Goal: Task Accomplishment & Management: Manage account settings

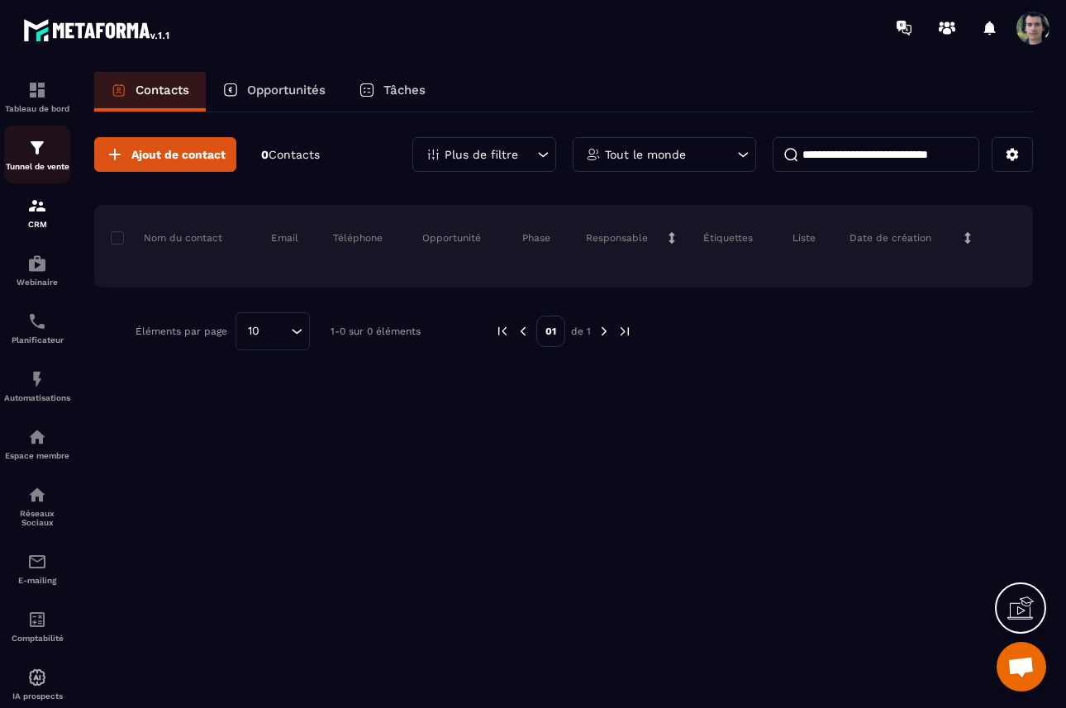
click at [37, 156] on img at bounding box center [37, 148] width 20 height 20
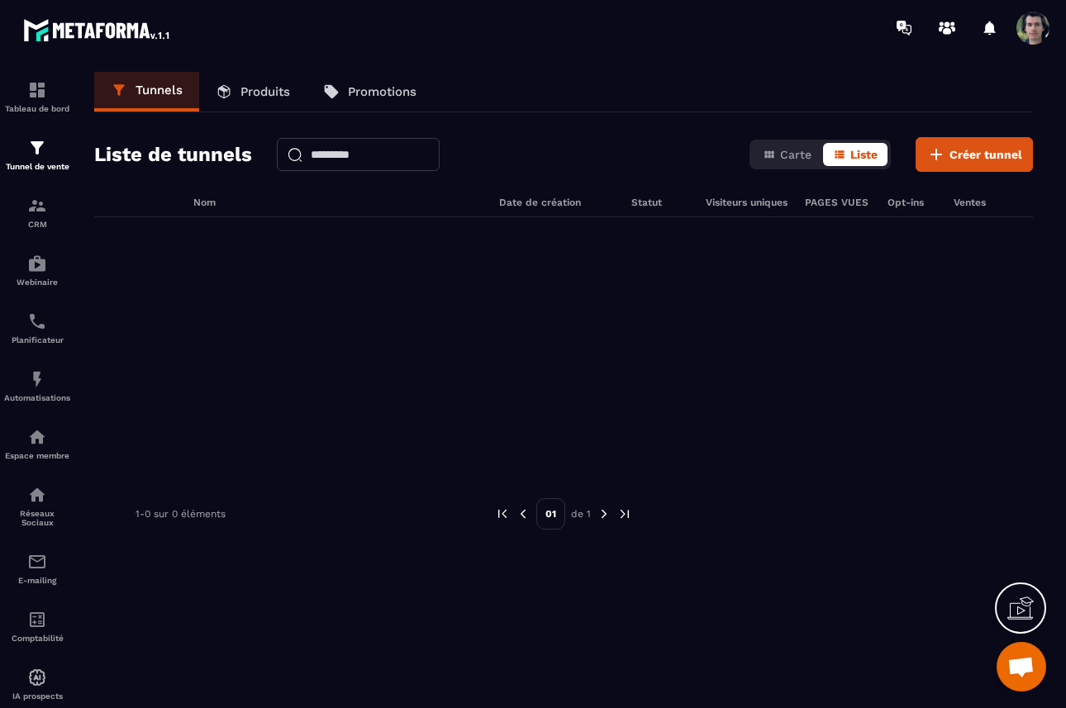
click at [244, 98] on p "Produits" at bounding box center [266, 91] width 50 height 15
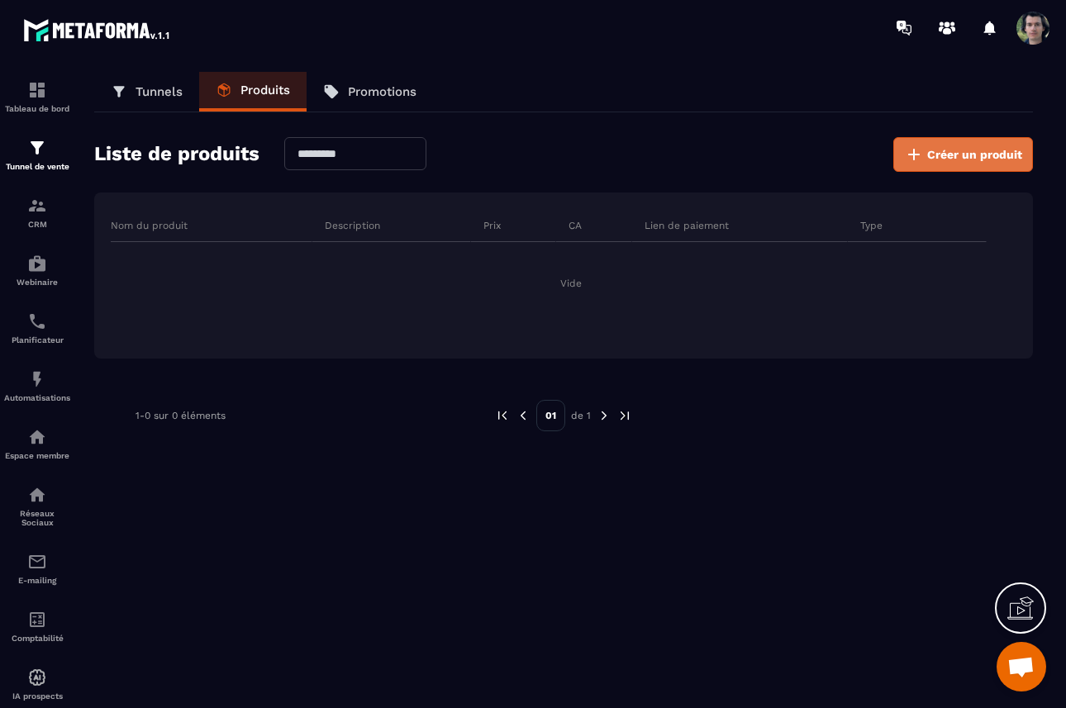
click at [970, 157] on span "Créer un produit" at bounding box center [974, 154] width 95 height 17
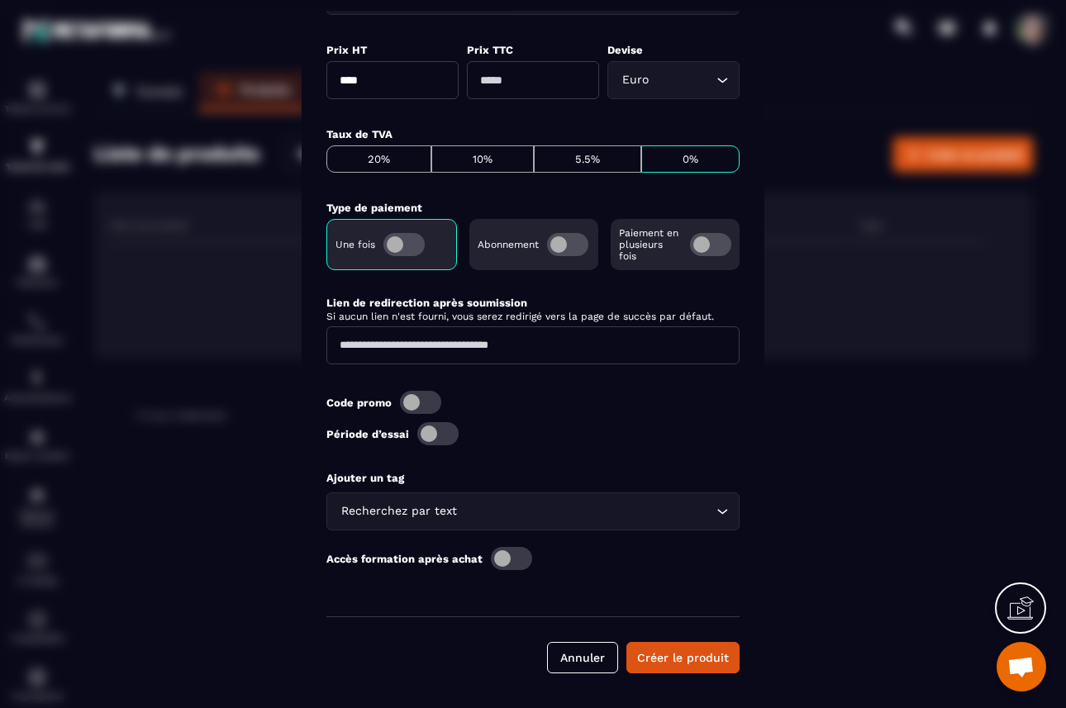
scroll to position [509, 0]
click at [507, 560] on span "Modal window" at bounding box center [511, 557] width 41 height 23
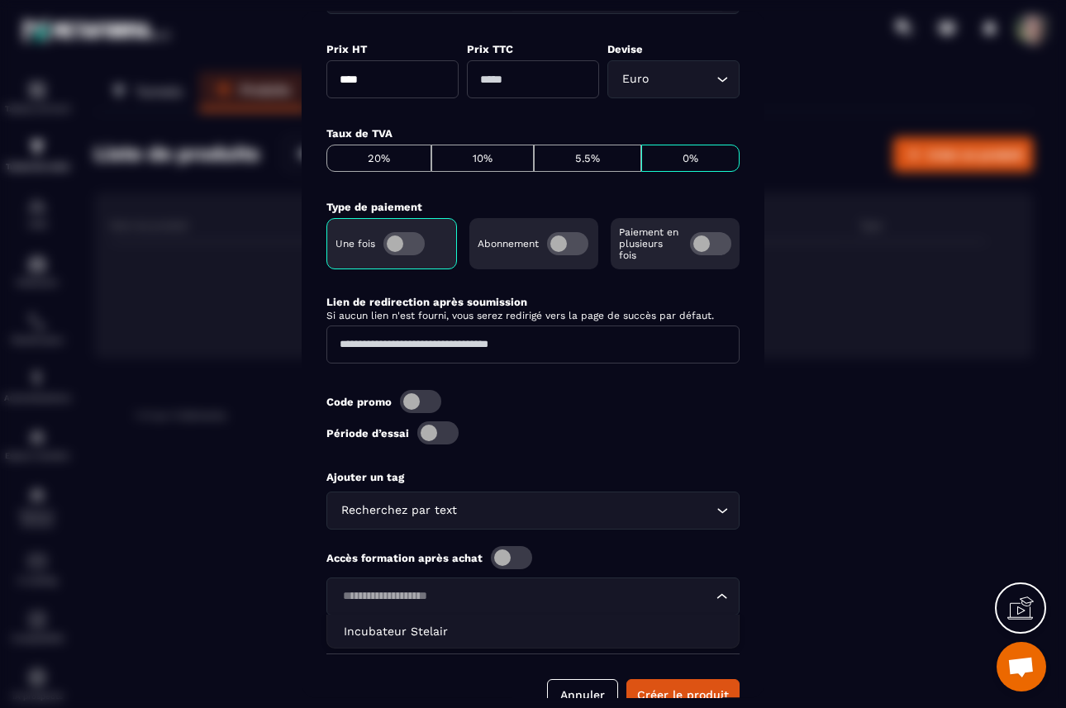
click at [559, 590] on input "Search for option" at bounding box center [524, 597] width 375 height 18
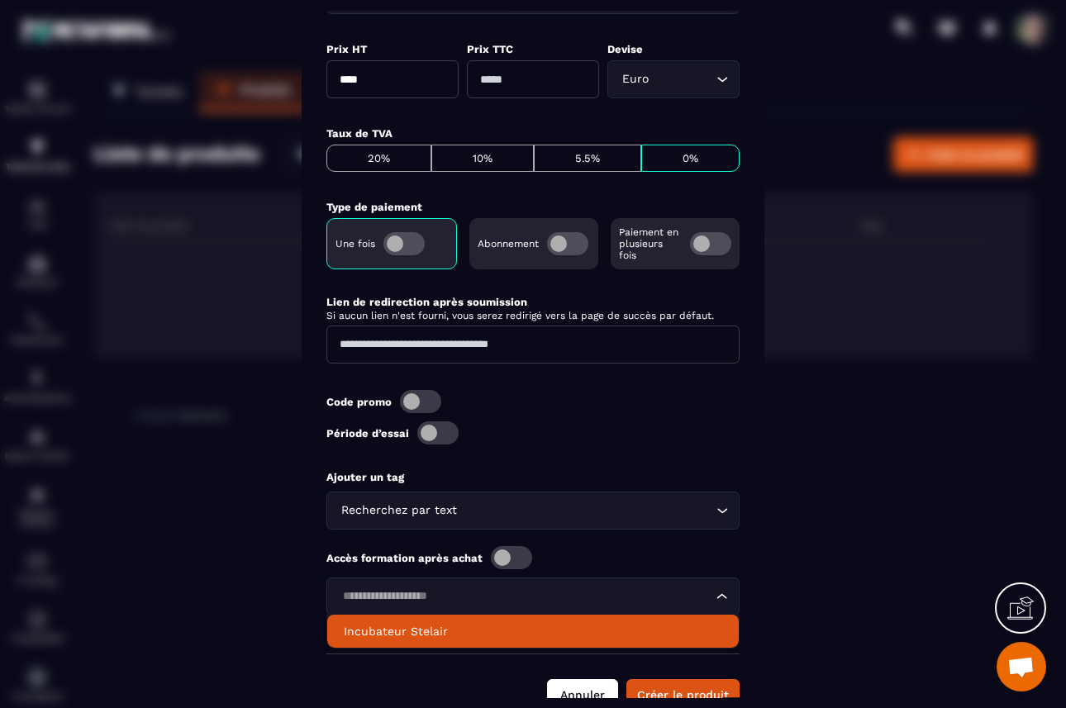
click at [572, 693] on button "Annuler" at bounding box center [582, 694] width 71 height 31
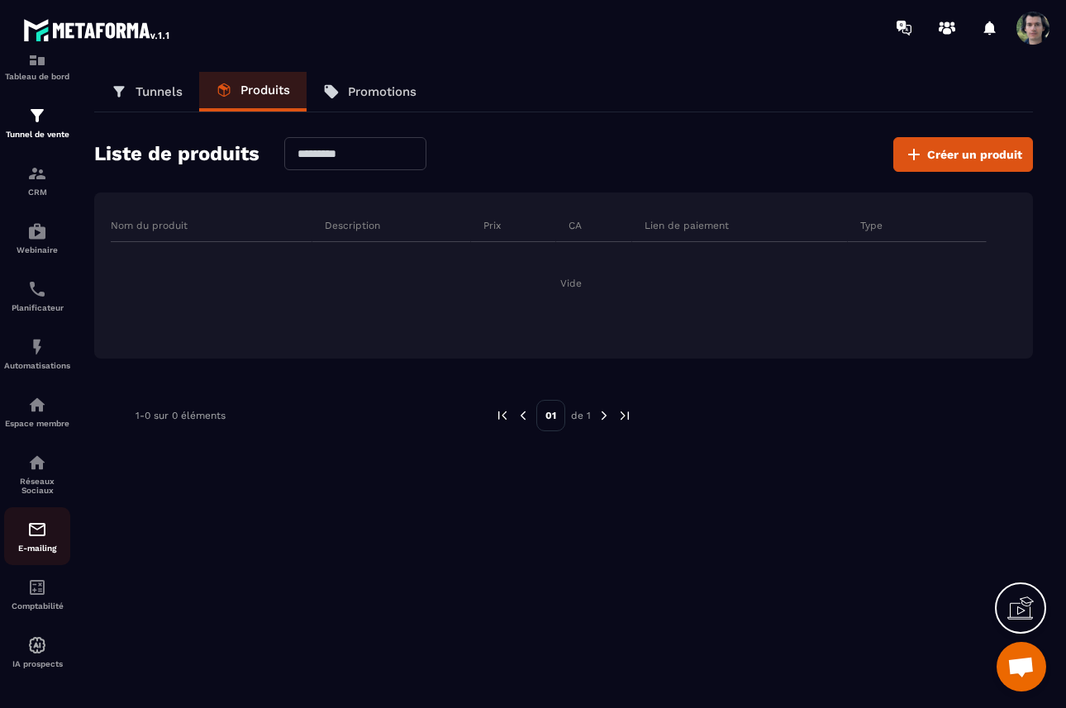
scroll to position [0, 0]
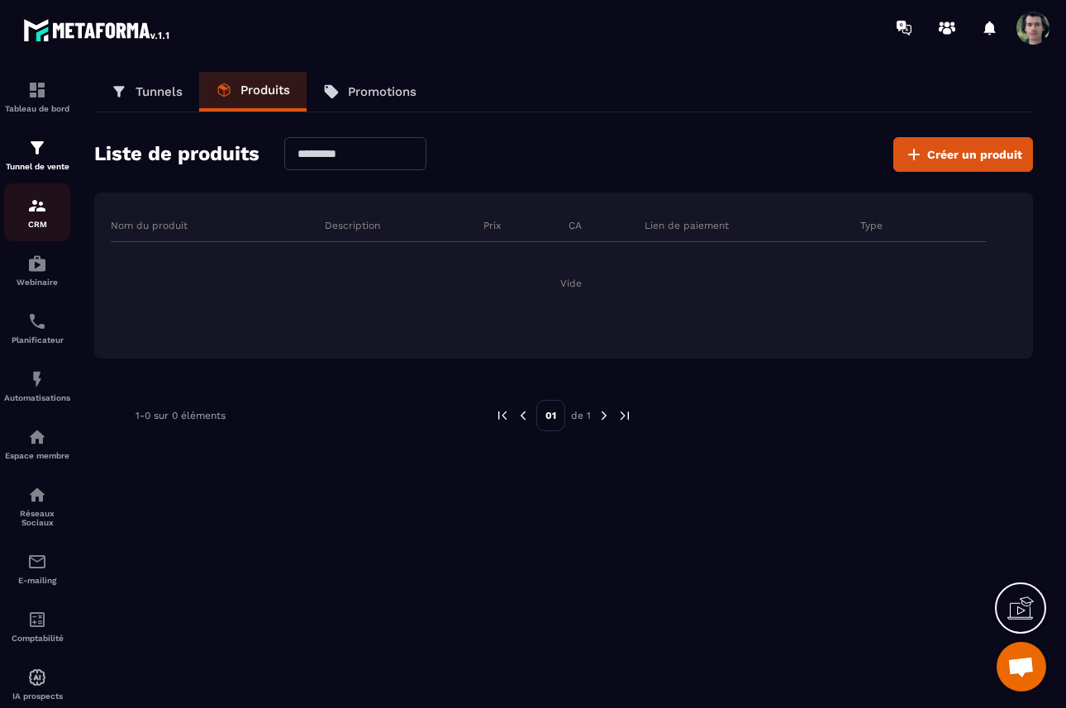
click at [35, 229] on p "CRM" at bounding box center [37, 224] width 66 height 9
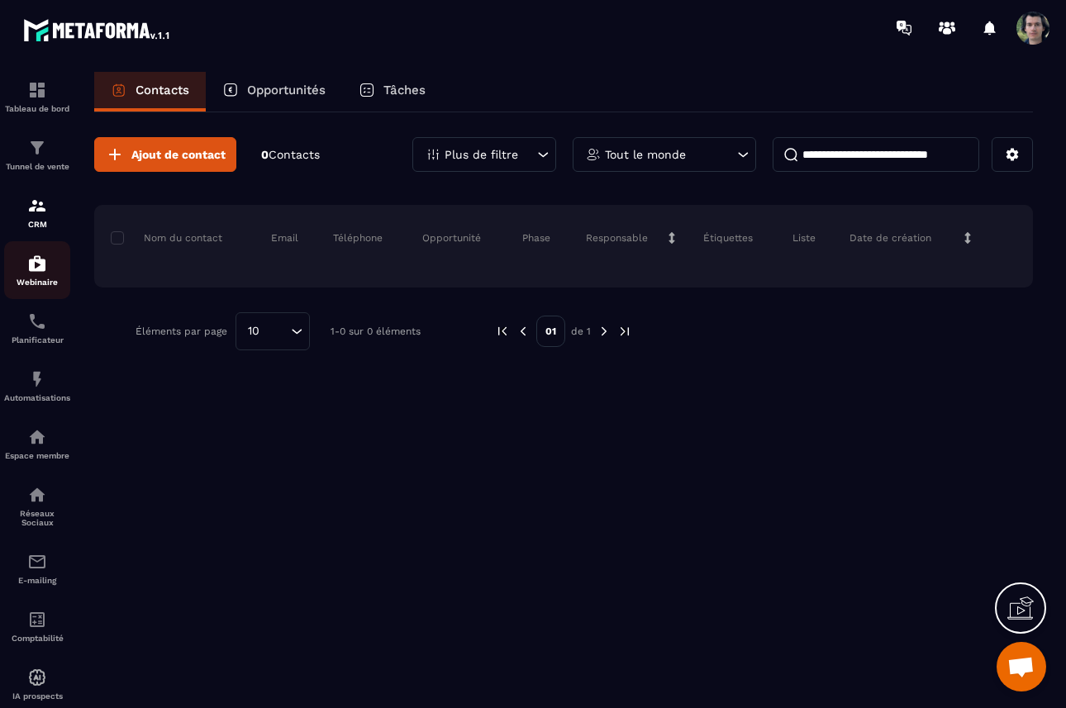
click at [34, 283] on p "Webinaire" at bounding box center [37, 282] width 66 height 9
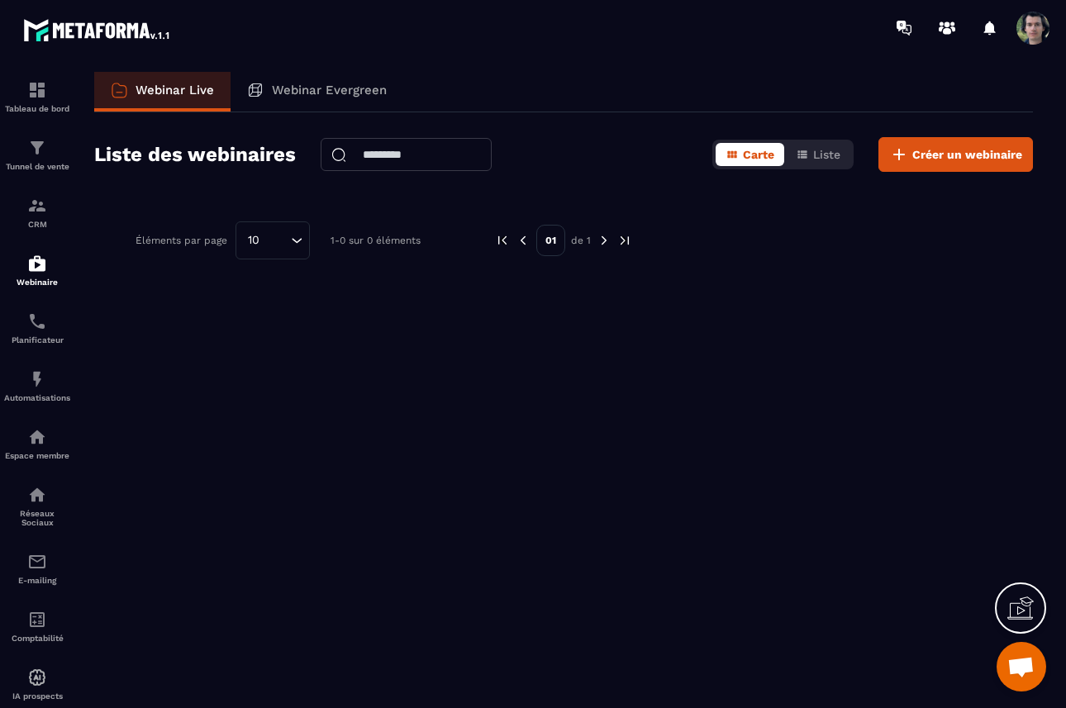
click at [308, 102] on div "Webinar Evergreen" at bounding box center [317, 92] width 173 height 40
click at [33, 345] on p "Planificateur" at bounding box center [37, 340] width 66 height 9
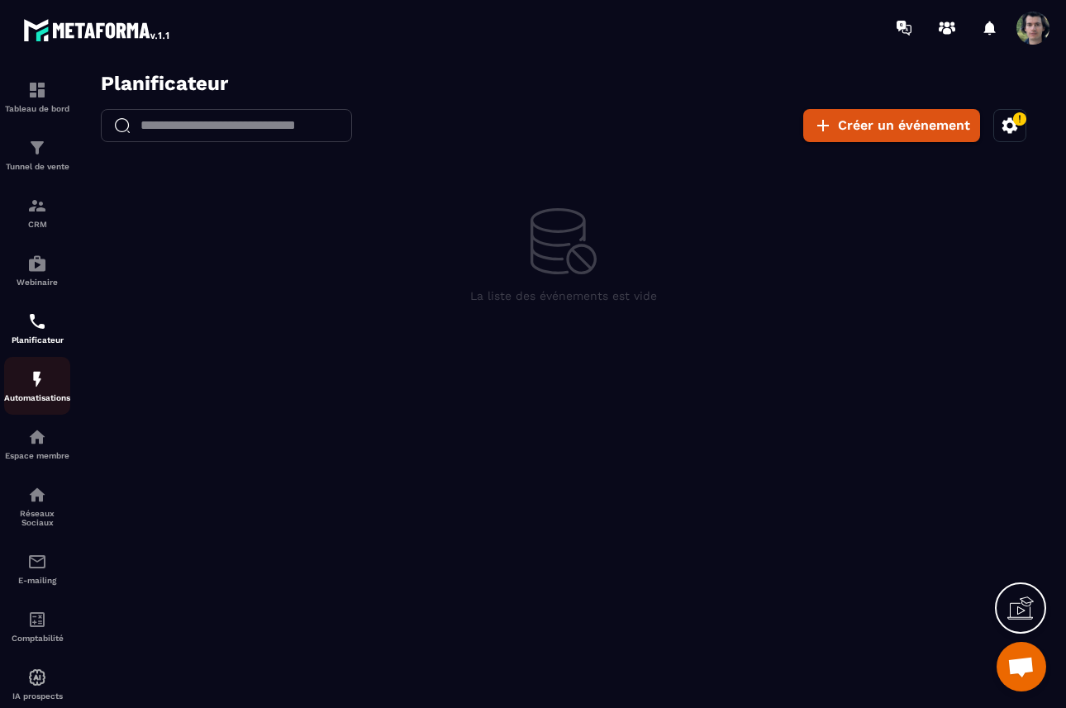
click at [36, 388] on img at bounding box center [37, 379] width 20 height 20
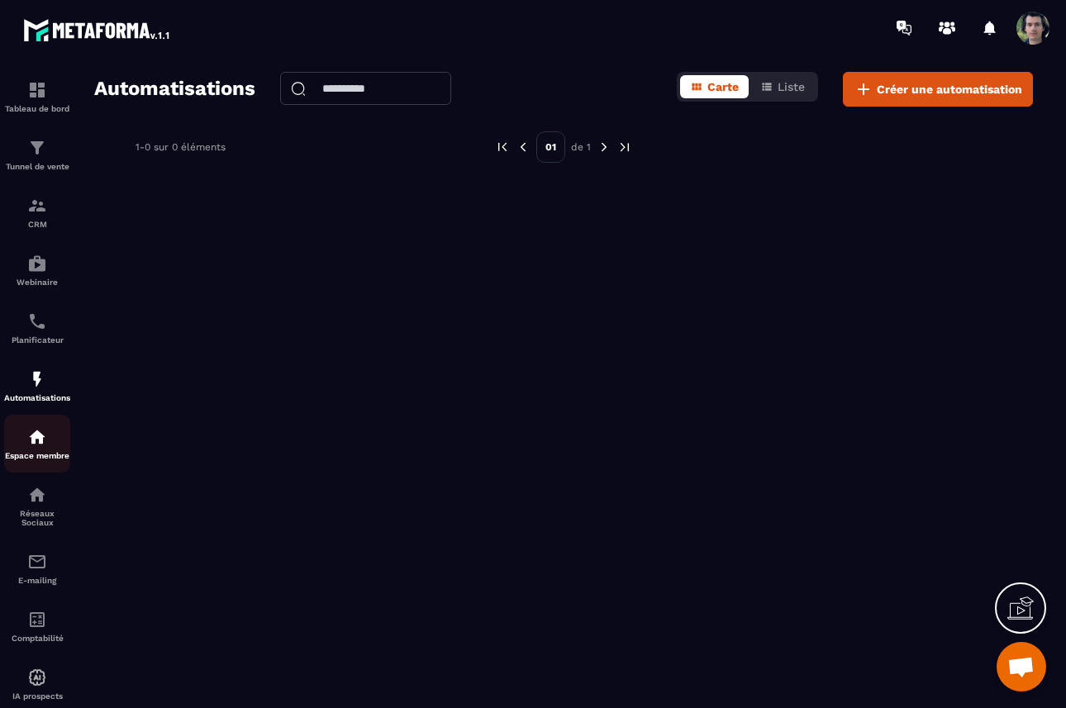
click at [37, 460] on p "Espace membre" at bounding box center [37, 455] width 66 height 9
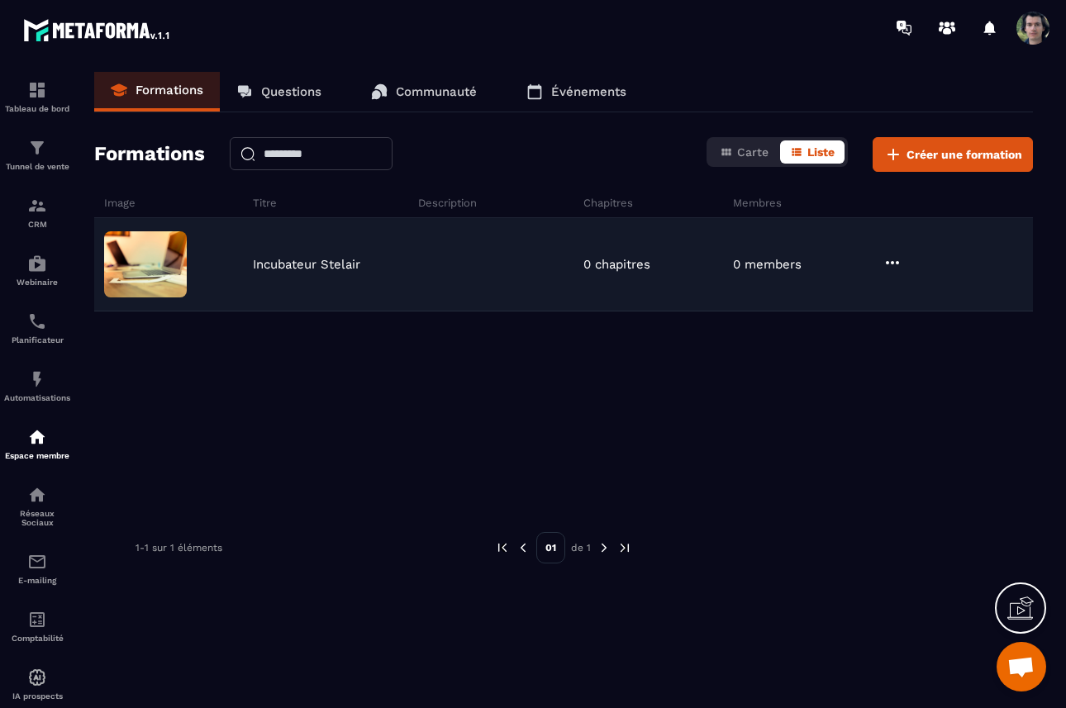
click at [893, 263] on icon at bounding box center [892, 262] width 13 height 3
click at [947, 307] on button "Modifier" at bounding box center [936, 297] width 103 height 30
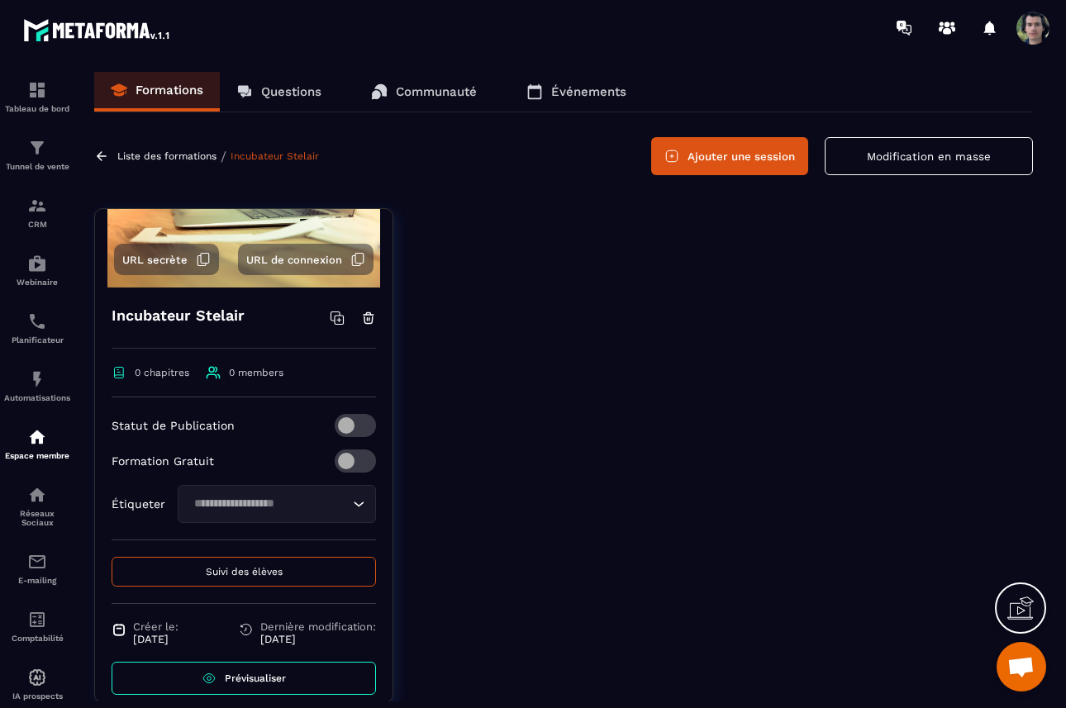
scroll to position [158, 0]
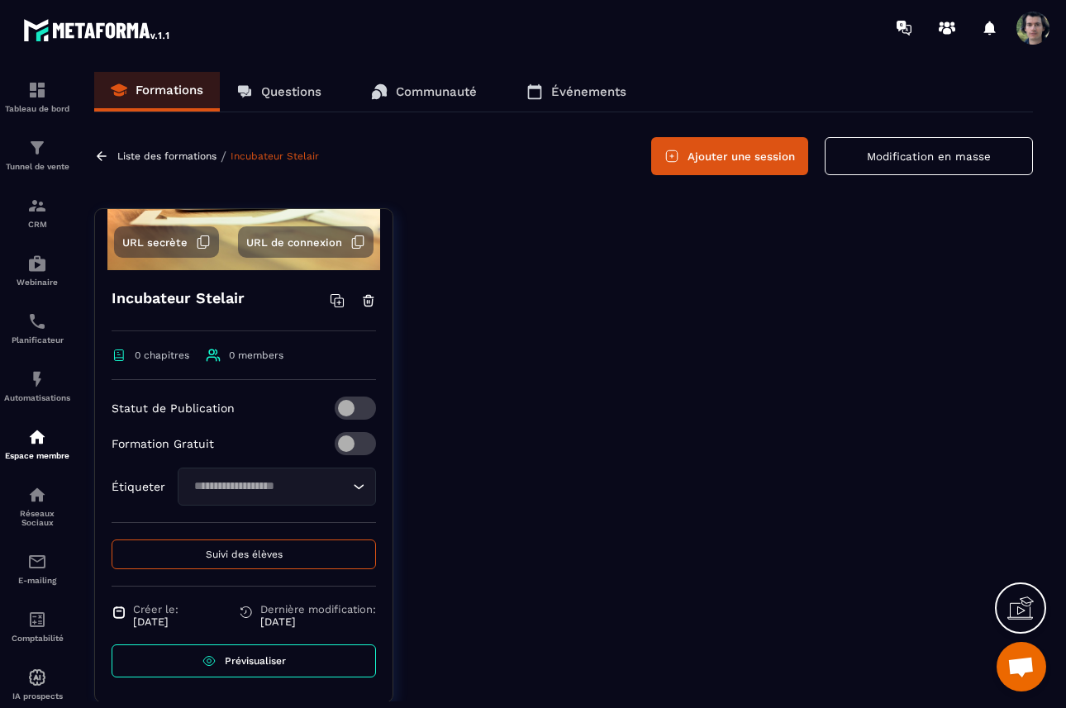
click at [349, 446] on span at bounding box center [355, 443] width 41 height 23
click at [357, 487] on icon "Search for option" at bounding box center [359, 486] width 10 height 5
click at [246, 432] on div "Formation Gratuit" at bounding box center [244, 443] width 264 height 23
click at [276, 480] on input "Search for option" at bounding box center [268, 487] width 160 height 18
click at [269, 530] on span "Veuillez rechercher" at bounding box center [277, 525] width 125 height 16
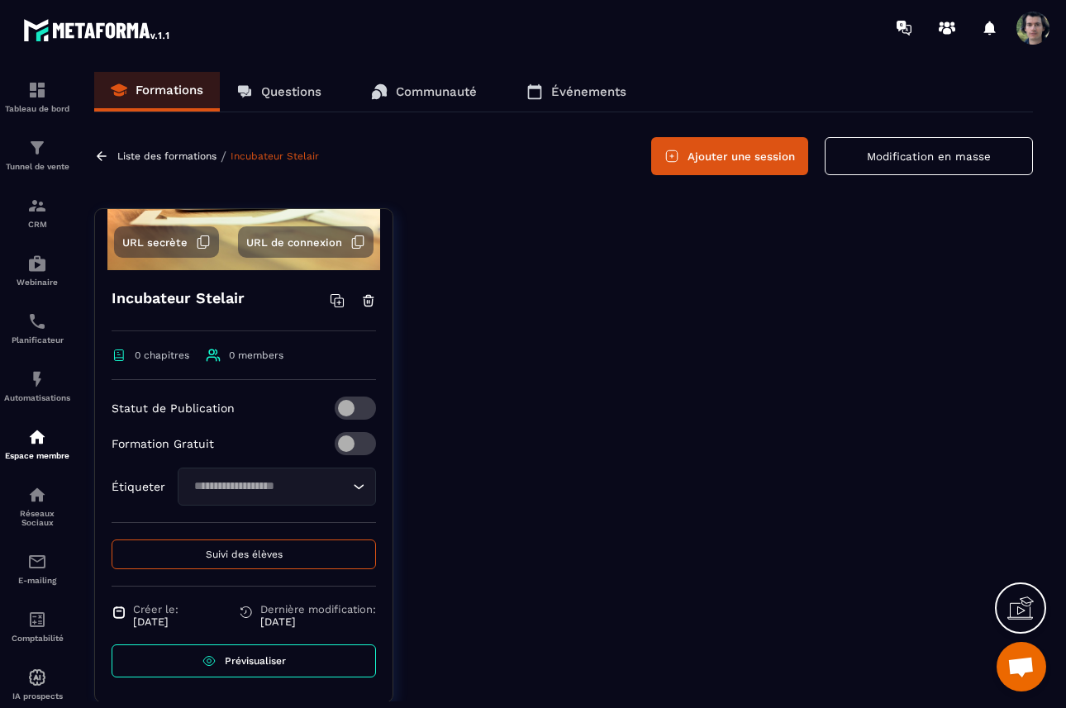
click at [356, 488] on icon "Search for option" at bounding box center [358, 487] width 17 height 17
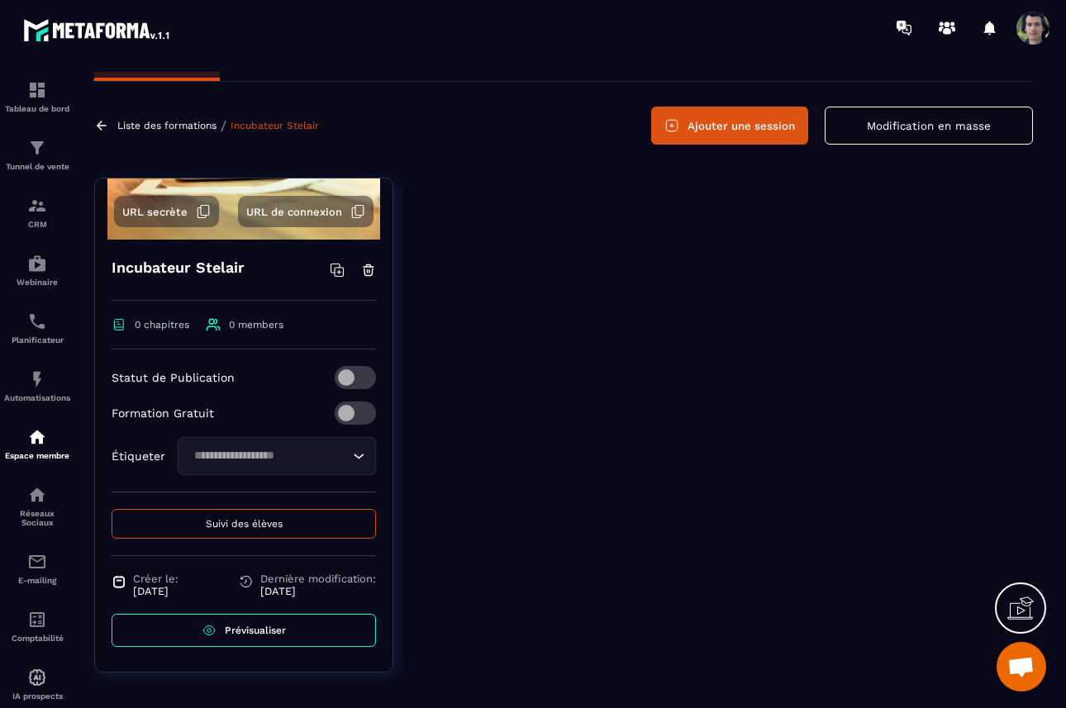
scroll to position [43, 0]
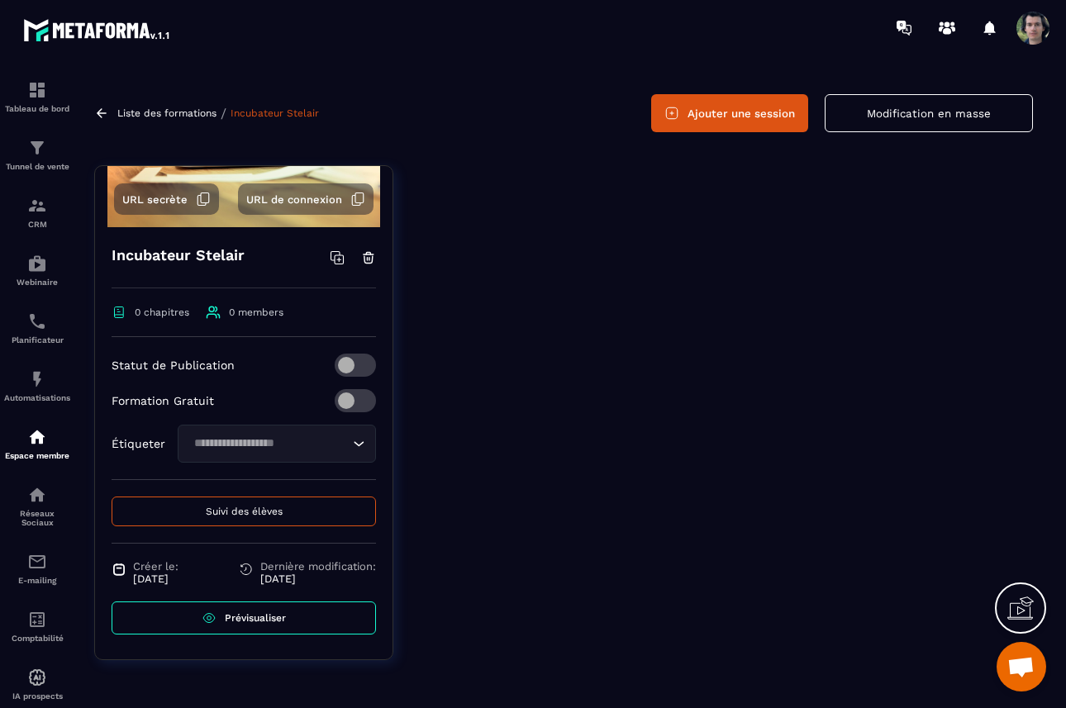
click at [246, 509] on span "Suivi des élèves" at bounding box center [244, 512] width 77 height 12
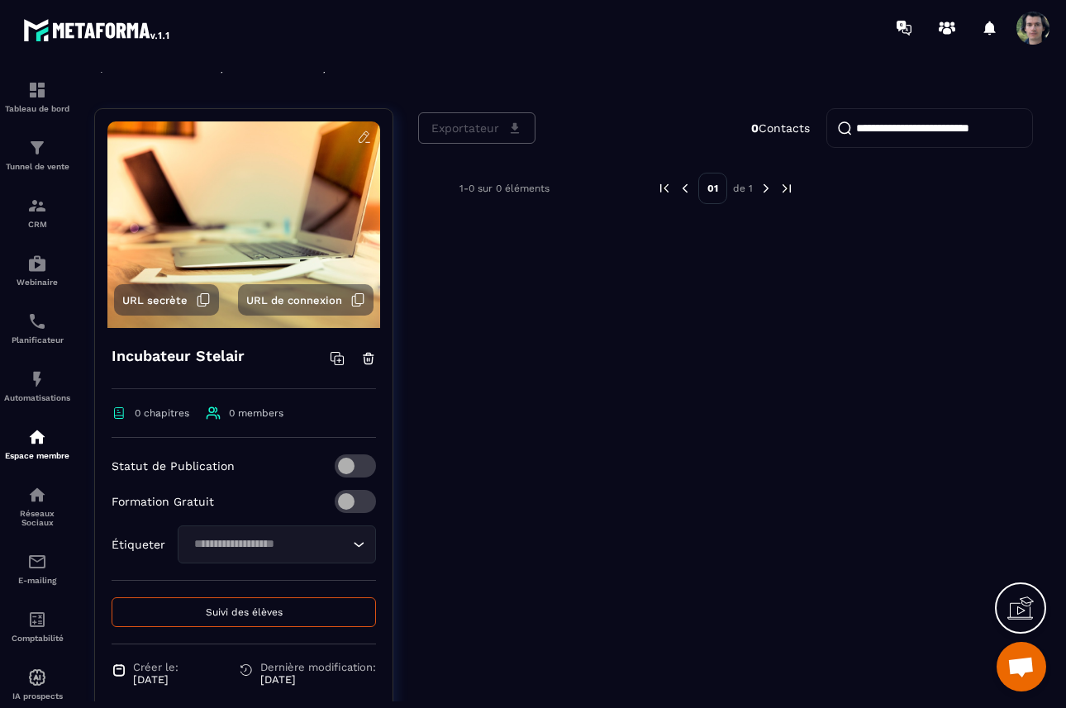
scroll to position [49, 0]
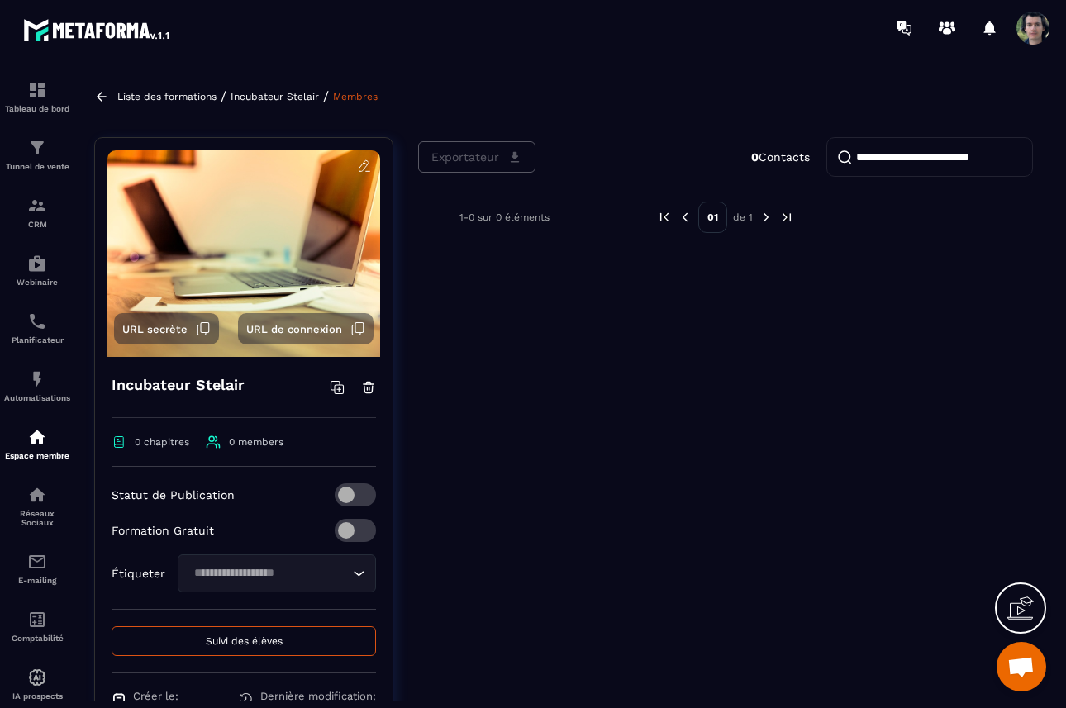
click at [212, 381] on h4 "Incubateur Stelair" at bounding box center [178, 385] width 133 height 23
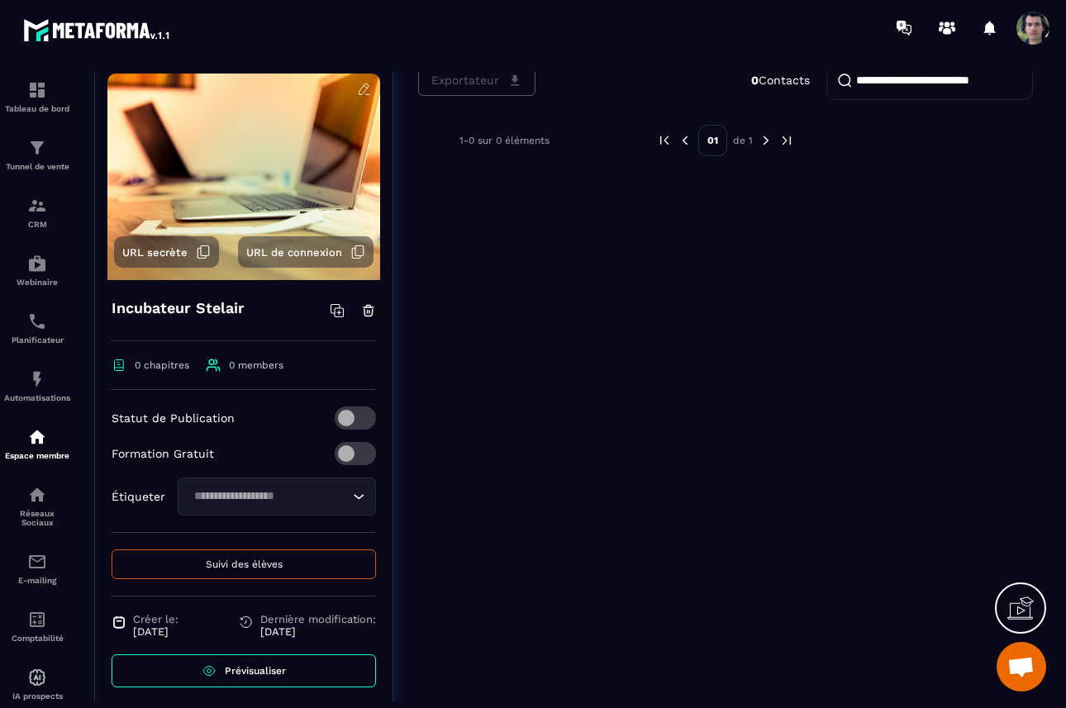
scroll to position [124, 0]
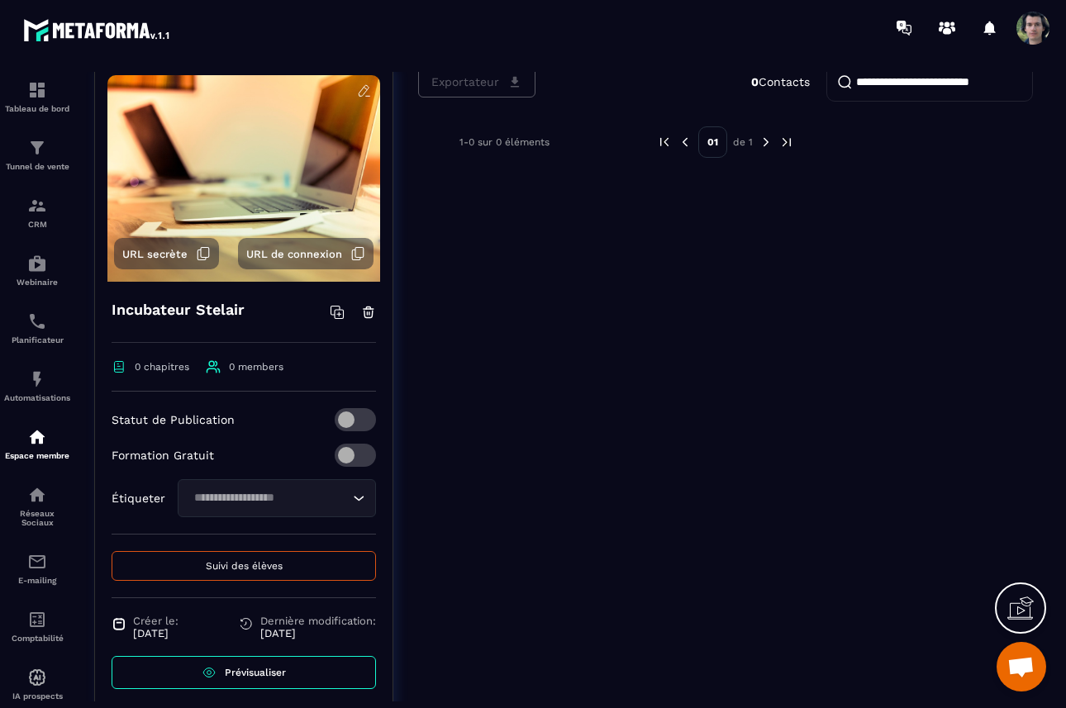
click at [197, 306] on h4 "Incubateur Stelair" at bounding box center [178, 309] width 133 height 23
click at [214, 312] on h4 "Incubateur Stelair" at bounding box center [178, 309] width 133 height 23
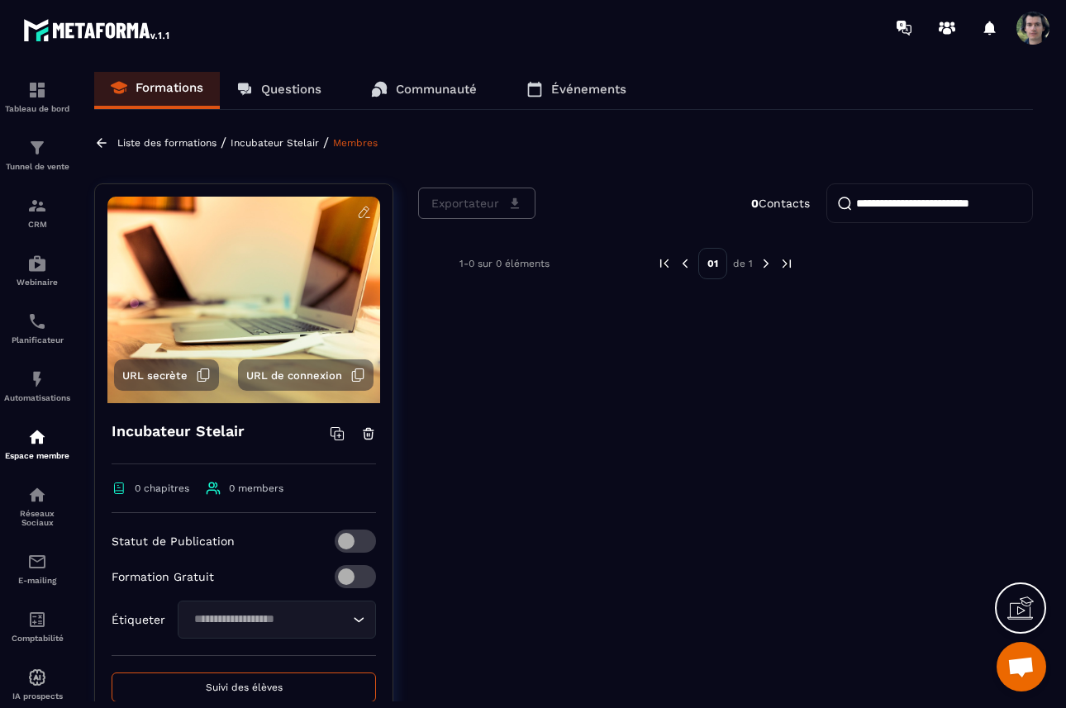
scroll to position [0, 0]
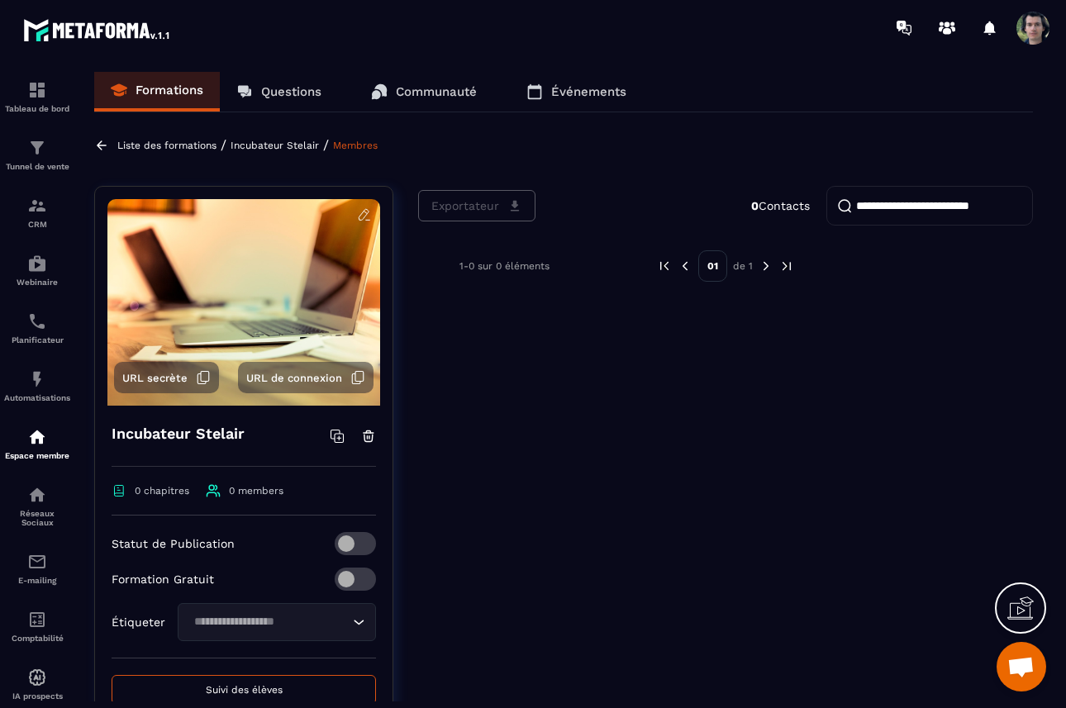
click at [337, 434] on icon at bounding box center [339, 438] width 9 height 9
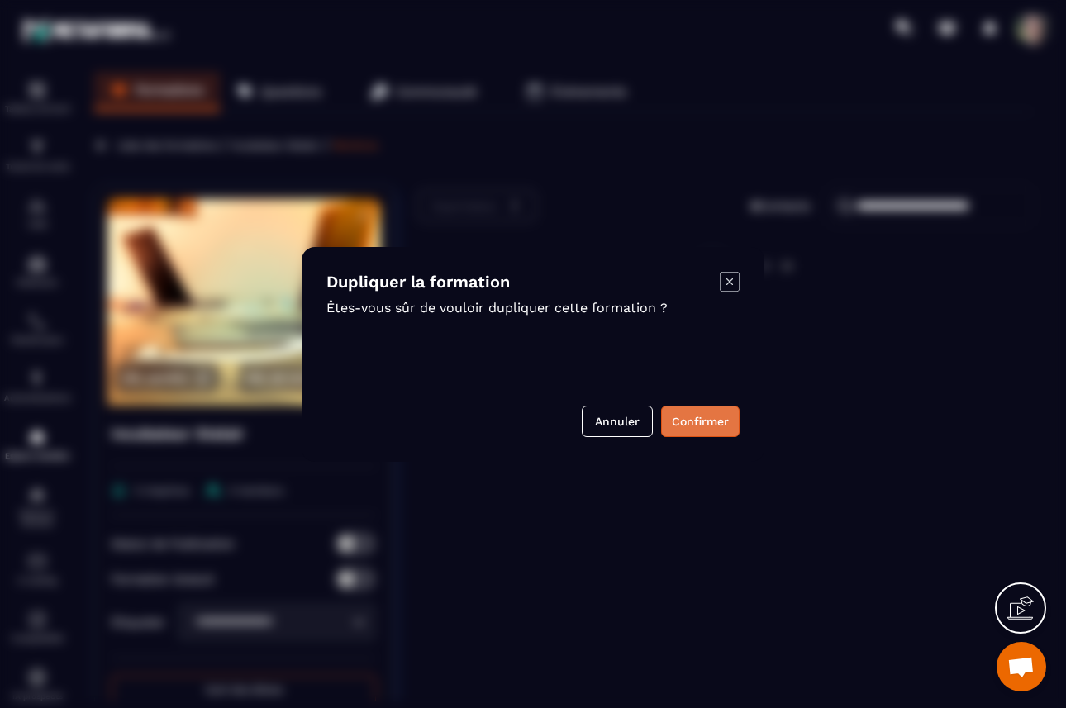
click at [692, 421] on button "Confirmer" at bounding box center [700, 421] width 79 height 31
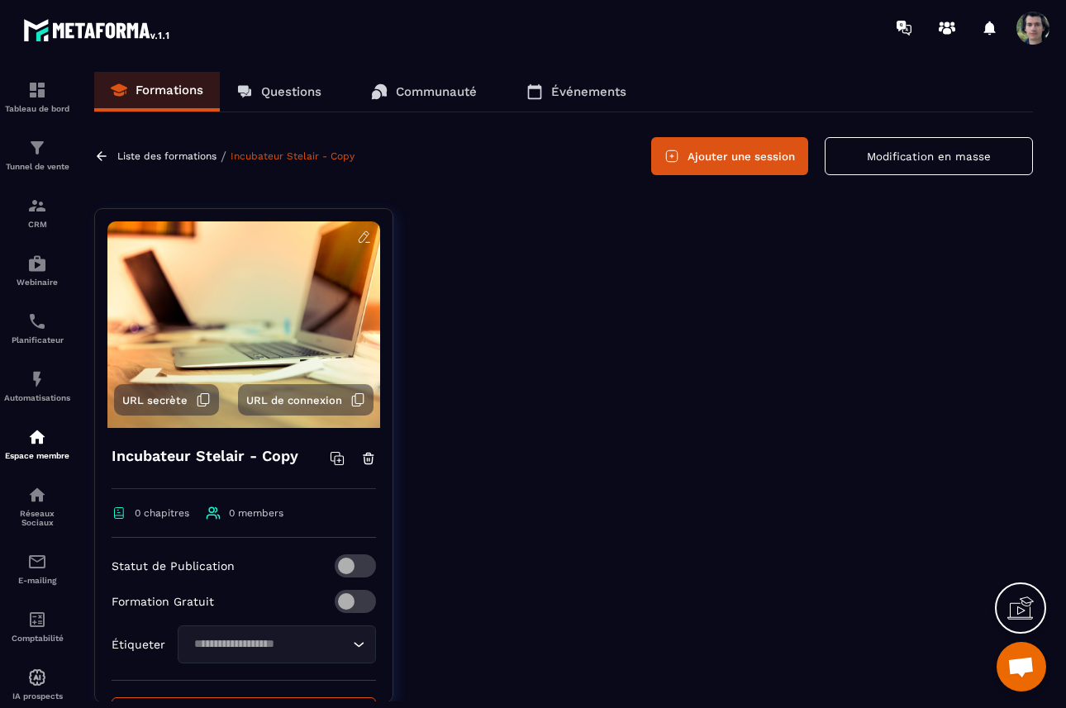
click at [99, 154] on icon at bounding box center [102, 155] width 10 height 9
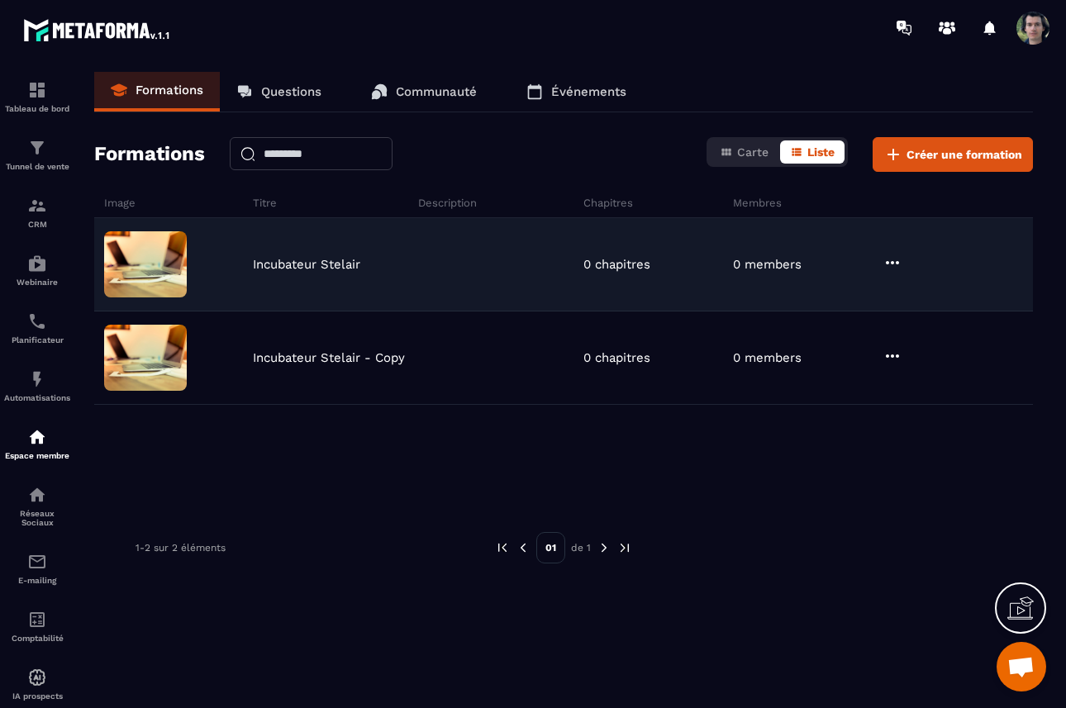
click at [883, 265] on icon at bounding box center [893, 263] width 20 height 20
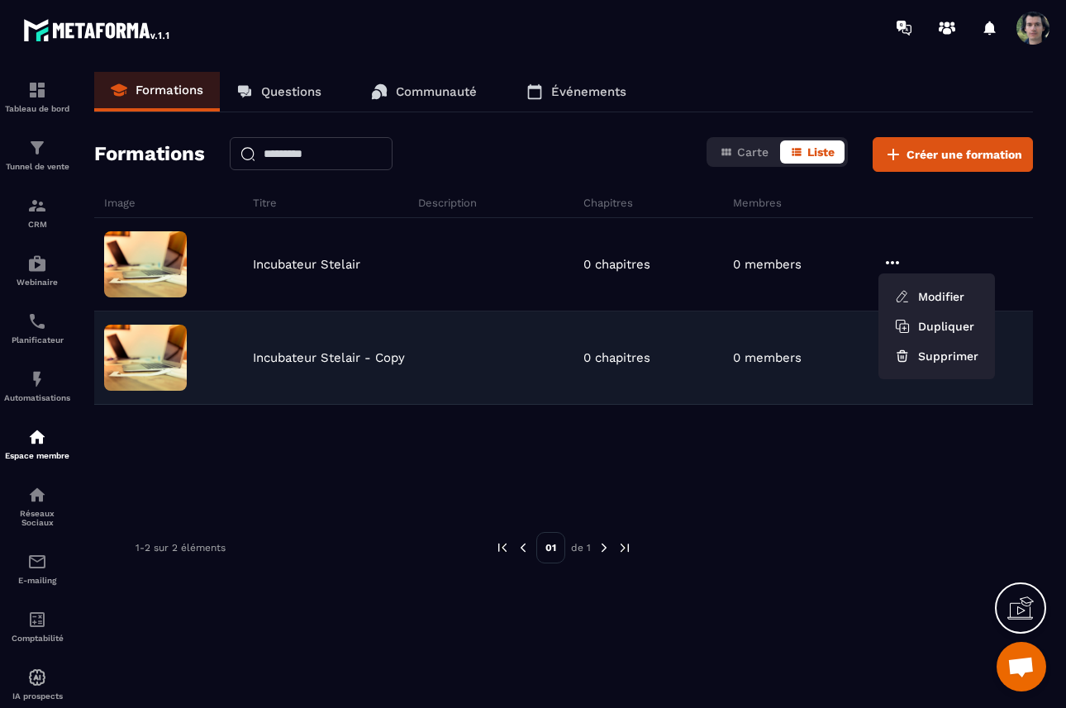
drag, startPoint x: 929, startPoint y: 301, endPoint x: 632, endPoint y: 389, distance: 309.6
click at [636, 386] on div "Incubateur Stelair 0 chapitres 0 members Modifier Dupliquer Supprimer Incubateu…" at bounding box center [563, 342] width 939 height 248
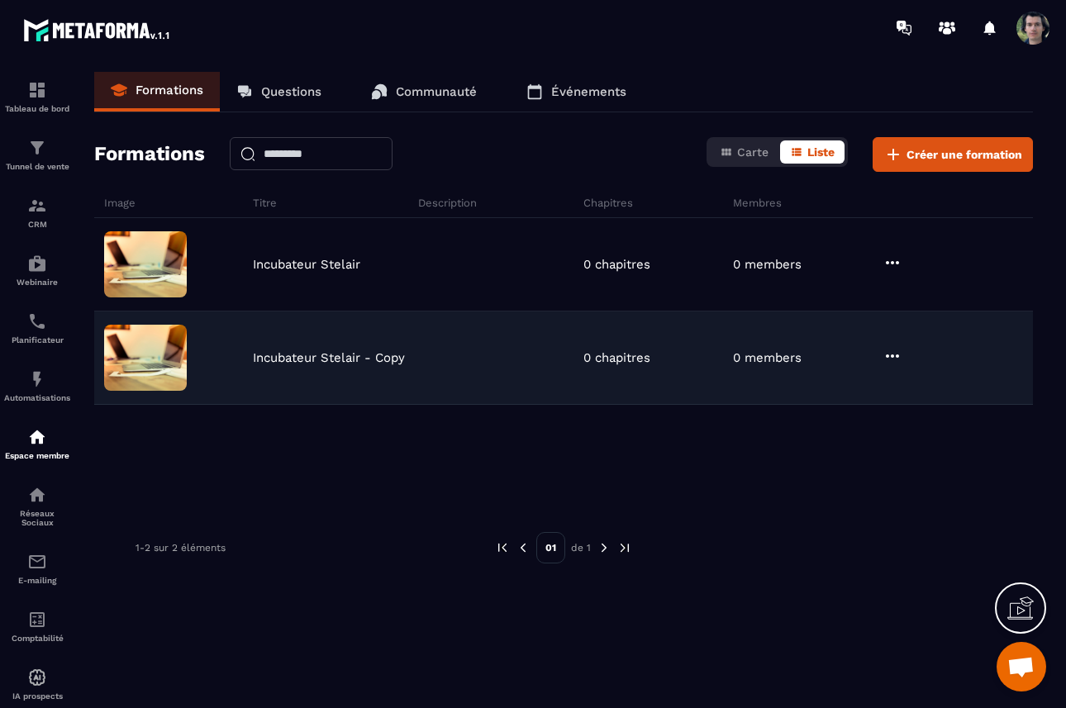
click at [893, 359] on icon at bounding box center [893, 356] width 20 height 20
click at [928, 391] on button "Modifier" at bounding box center [936, 390] width 103 height 30
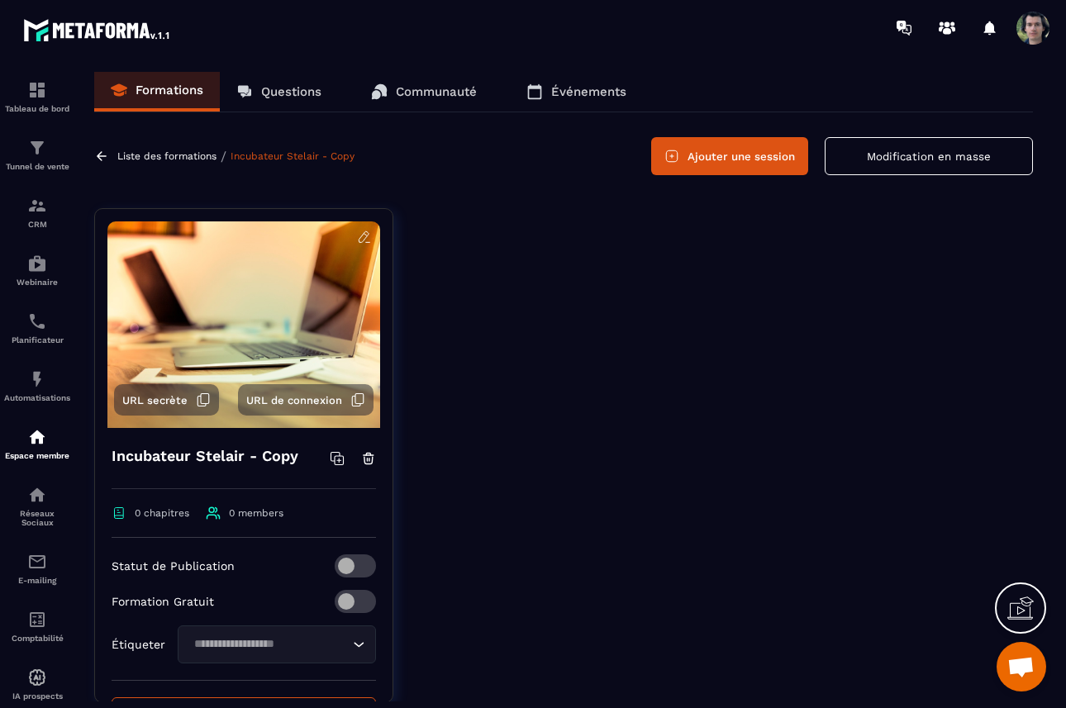
click at [365, 237] on icon at bounding box center [364, 237] width 15 height 15
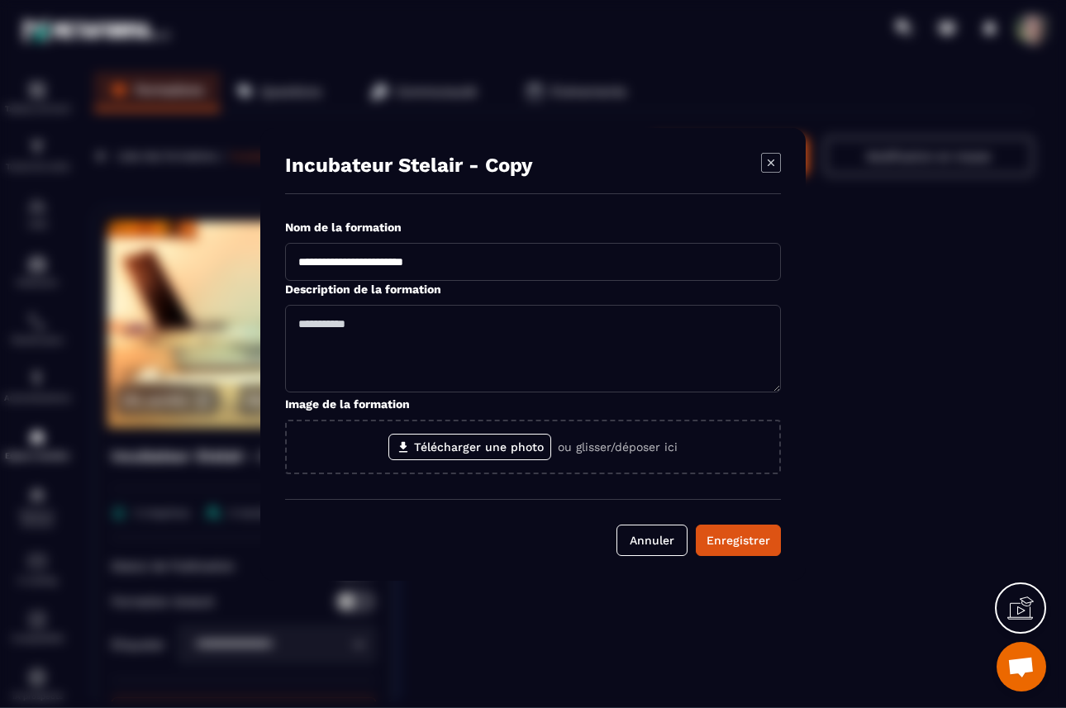
click at [474, 261] on input "**********" at bounding box center [533, 262] width 496 height 38
type input "*"
type input "**********"
click at [427, 327] on textarea "Modal window" at bounding box center [533, 349] width 496 height 88
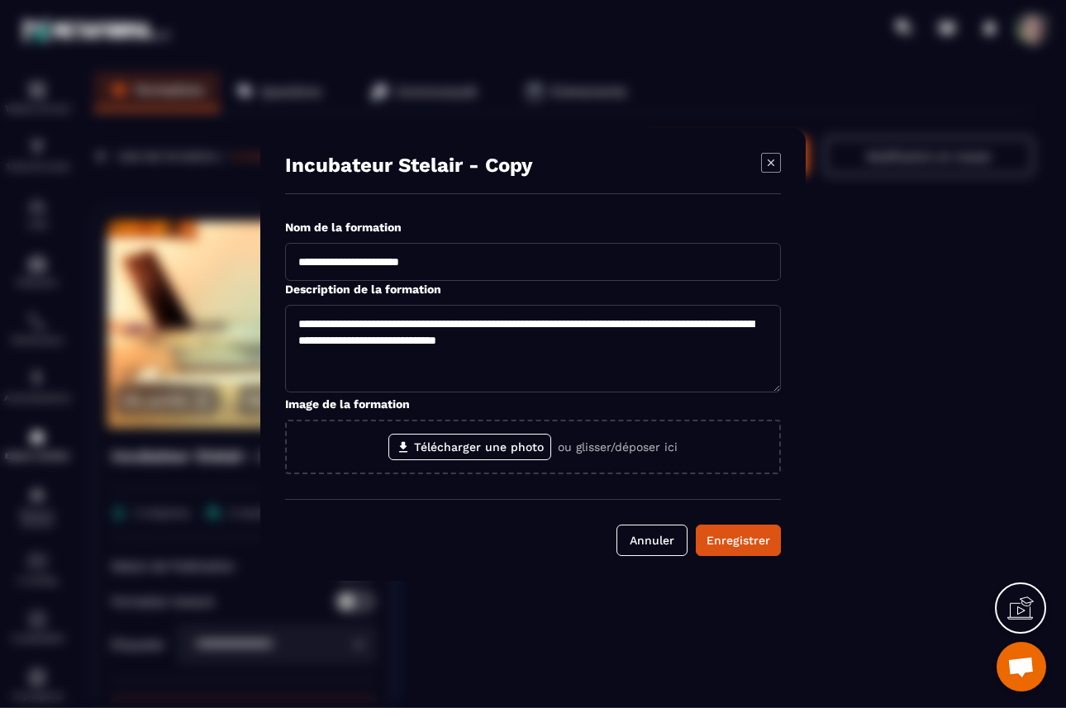
click at [616, 338] on textarea "**********" at bounding box center [533, 349] width 496 height 88
click at [468, 342] on textarea "**********" at bounding box center [533, 349] width 496 height 88
click at [460, 336] on textarea "**********" at bounding box center [533, 349] width 496 height 88
click at [663, 341] on textarea "**********" at bounding box center [533, 349] width 496 height 88
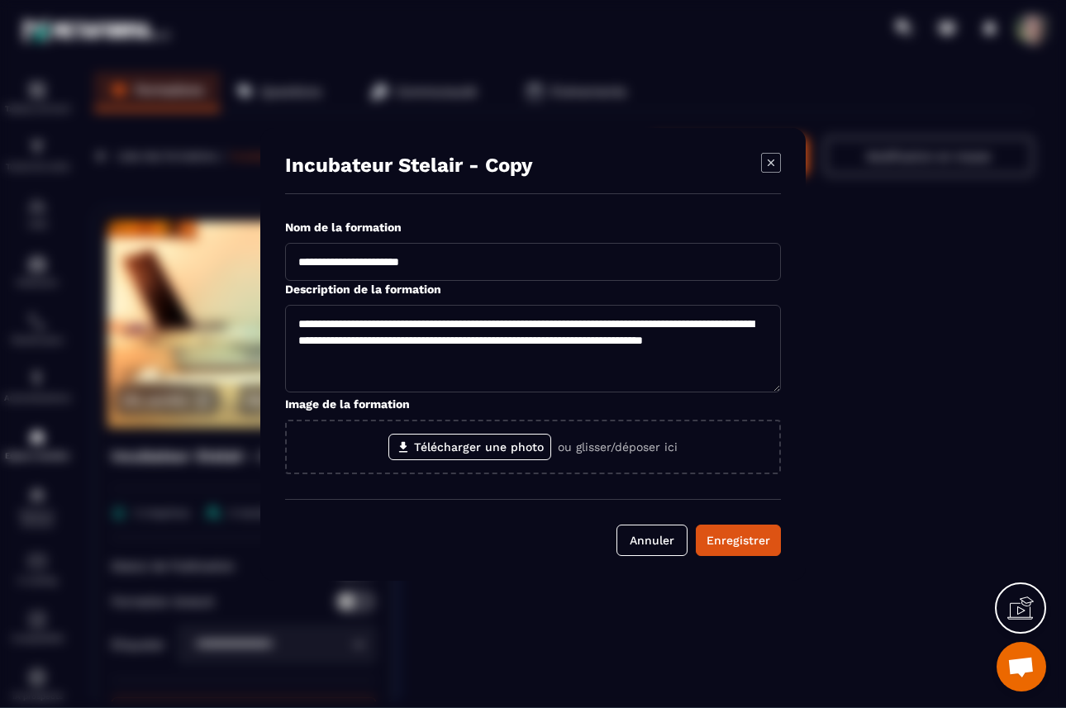
click at [535, 352] on textarea "**********" at bounding box center [533, 349] width 496 height 88
click at [412, 355] on textarea "**********" at bounding box center [533, 349] width 496 height 88
click at [636, 360] on textarea "**********" at bounding box center [533, 349] width 496 height 88
click at [602, 355] on textarea "**********" at bounding box center [533, 349] width 496 height 88
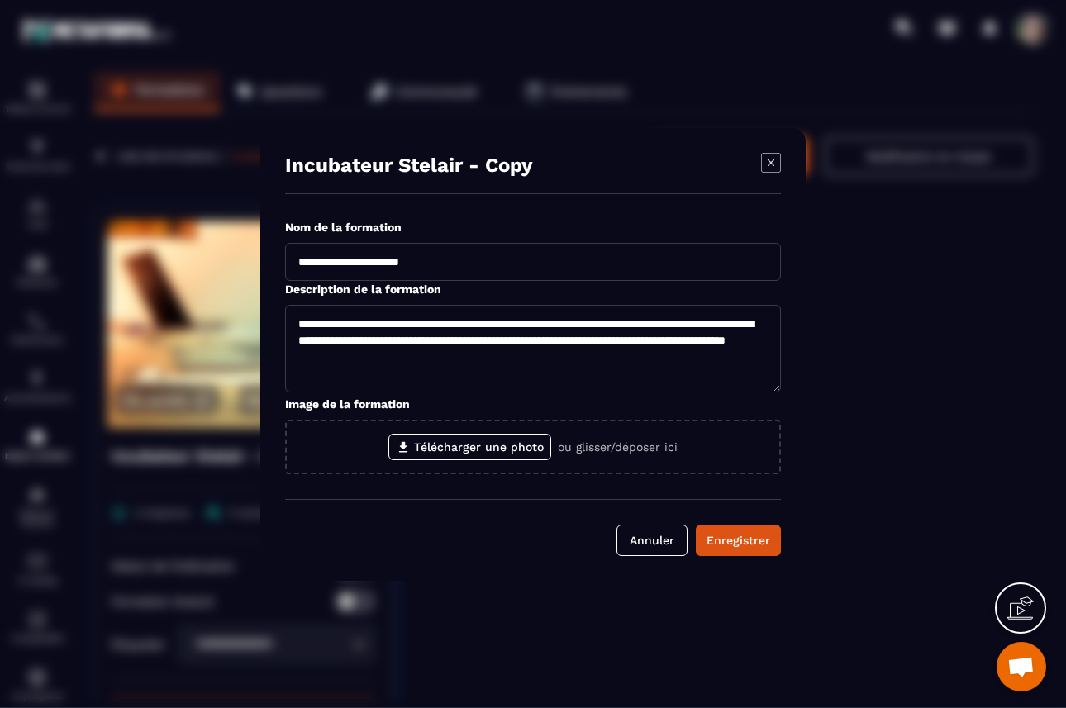
click at [602, 355] on textarea "**********" at bounding box center [533, 349] width 496 height 88
click at [596, 357] on textarea "**********" at bounding box center [533, 349] width 496 height 88
click at [625, 358] on textarea "**********" at bounding box center [533, 349] width 496 height 88
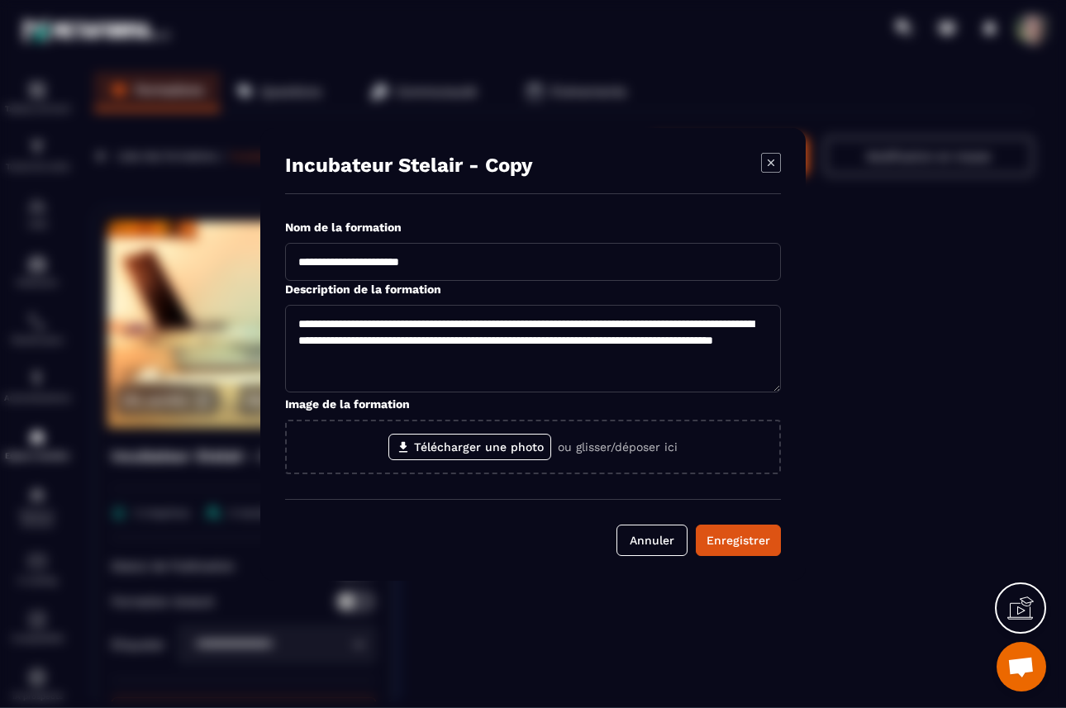
click at [593, 357] on textarea "**********" at bounding box center [533, 349] width 496 height 88
drag, startPoint x: 593, startPoint y: 357, endPoint x: 506, endPoint y: 355, distance: 86.8
click at [506, 355] on textarea "**********" at bounding box center [533, 349] width 496 height 88
type textarea "**********"
click at [731, 544] on div "Enregistrer" at bounding box center [739, 540] width 64 height 17
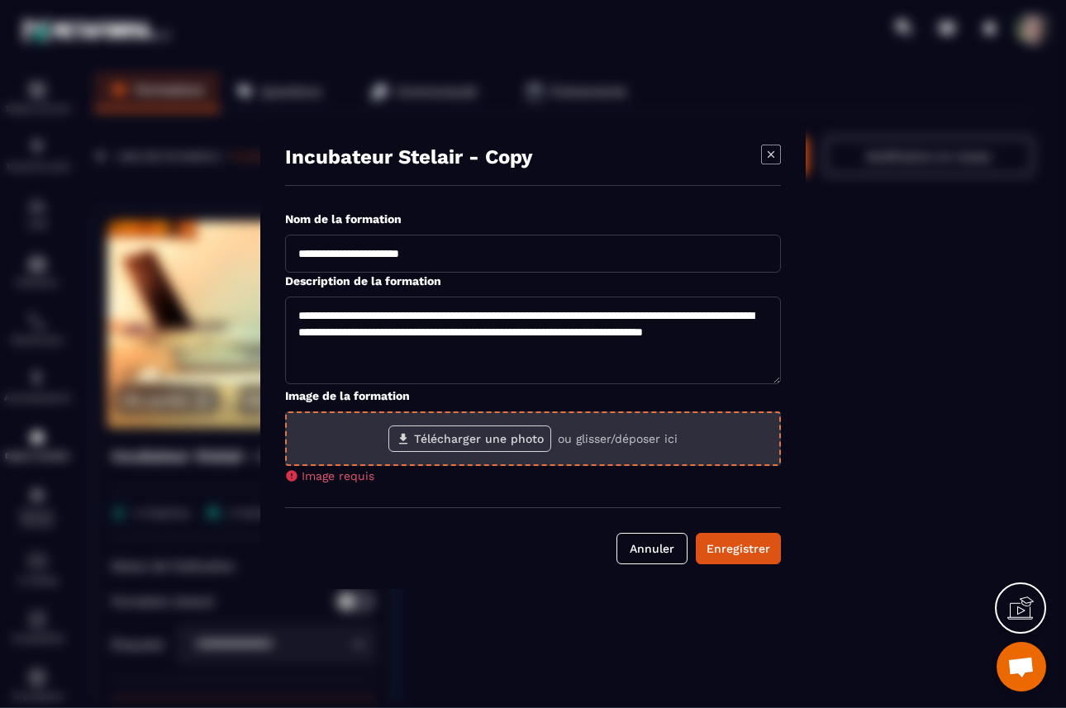
click at [493, 443] on label "Télécharger une photo" at bounding box center [469, 439] width 163 height 26
click at [0, 0] on input "Télécharger une photo" at bounding box center [0, 0] width 0 height 0
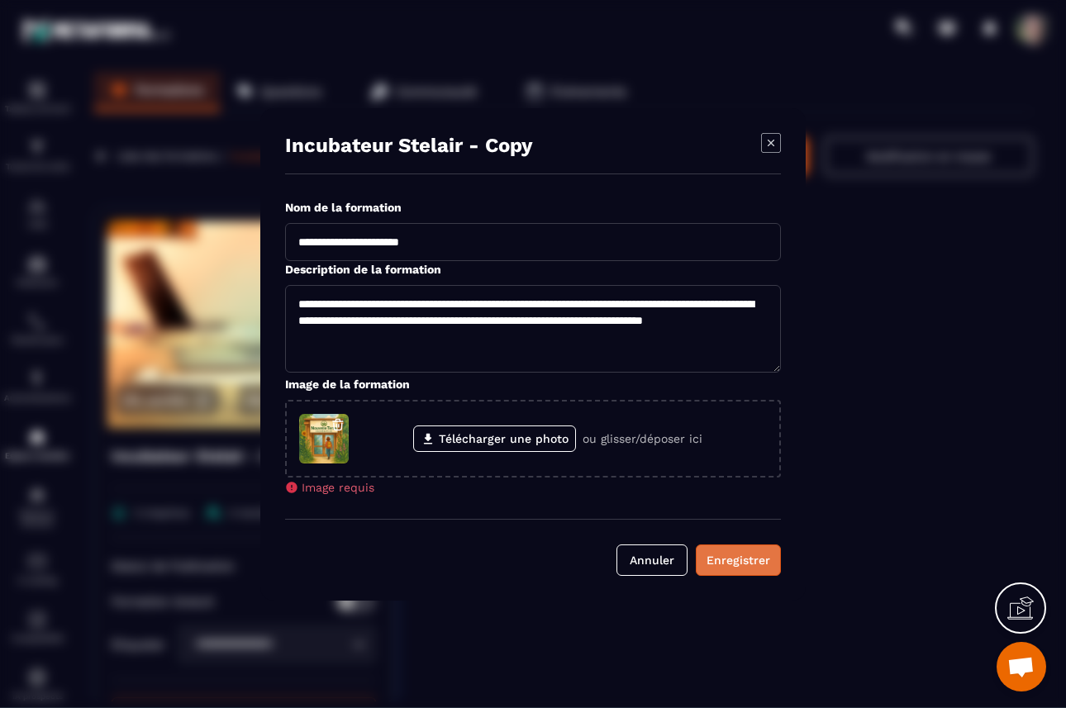
click at [746, 570] on button "Enregistrer" at bounding box center [738, 560] width 85 height 31
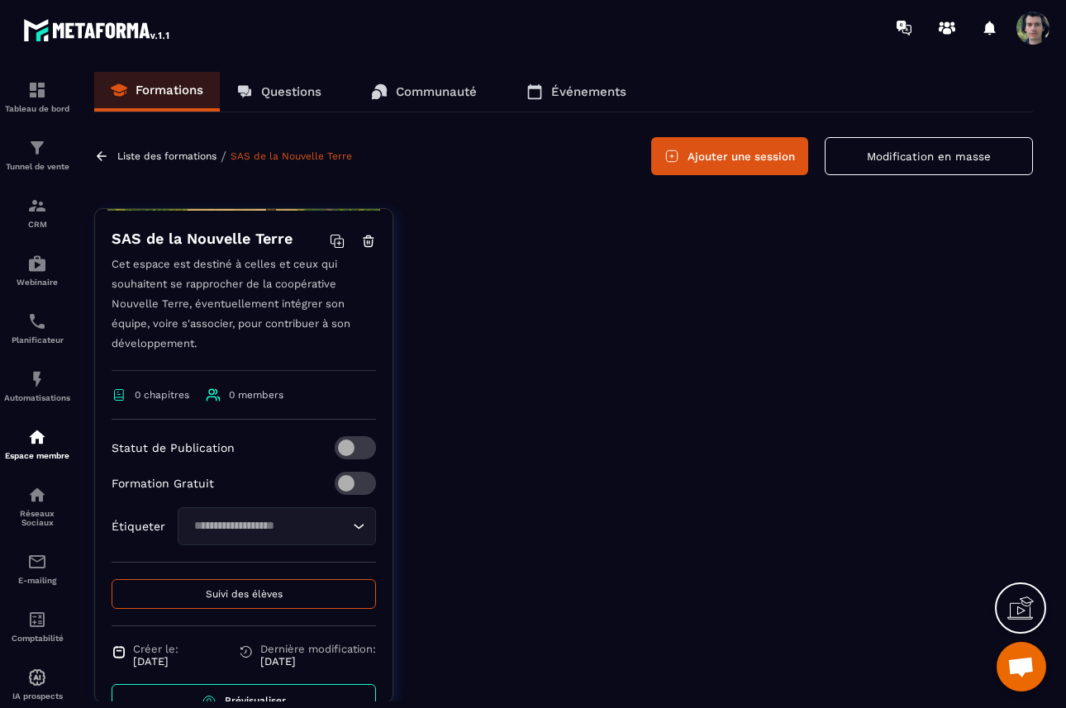
scroll to position [257, 0]
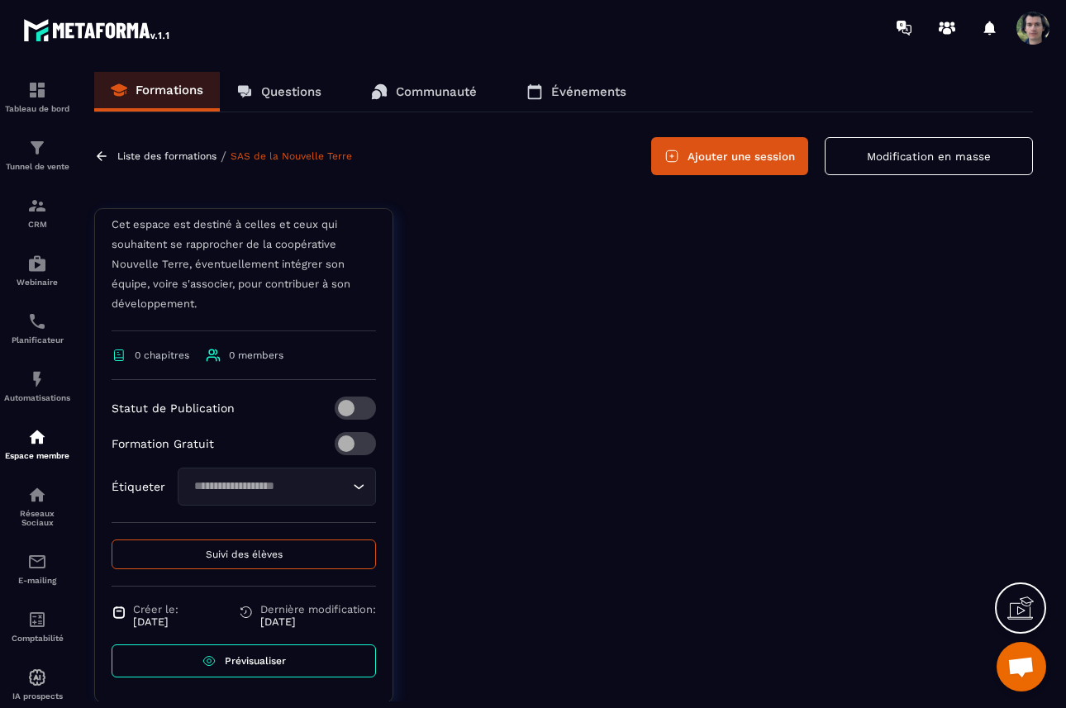
click at [166, 410] on p "Statut de Publication" at bounding box center [173, 408] width 123 height 13
click at [346, 412] on span at bounding box center [355, 408] width 41 height 23
click at [349, 439] on span at bounding box center [355, 443] width 41 height 23
click at [314, 552] on button "Suivi des élèves" at bounding box center [244, 555] width 264 height 30
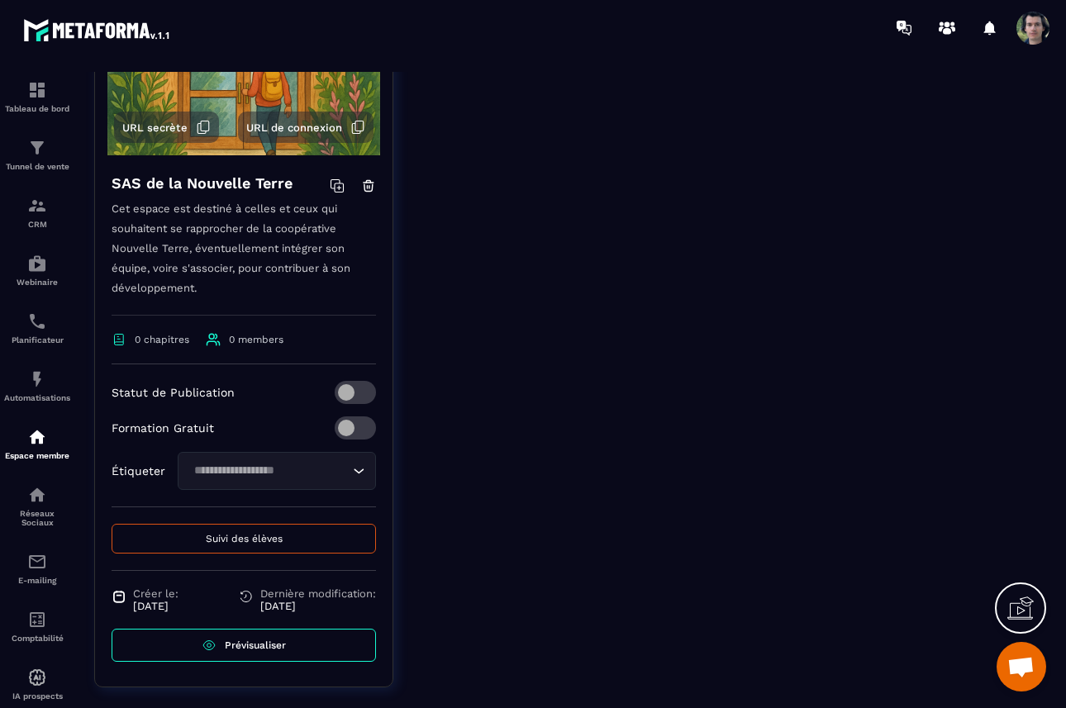
scroll to position [278, 0]
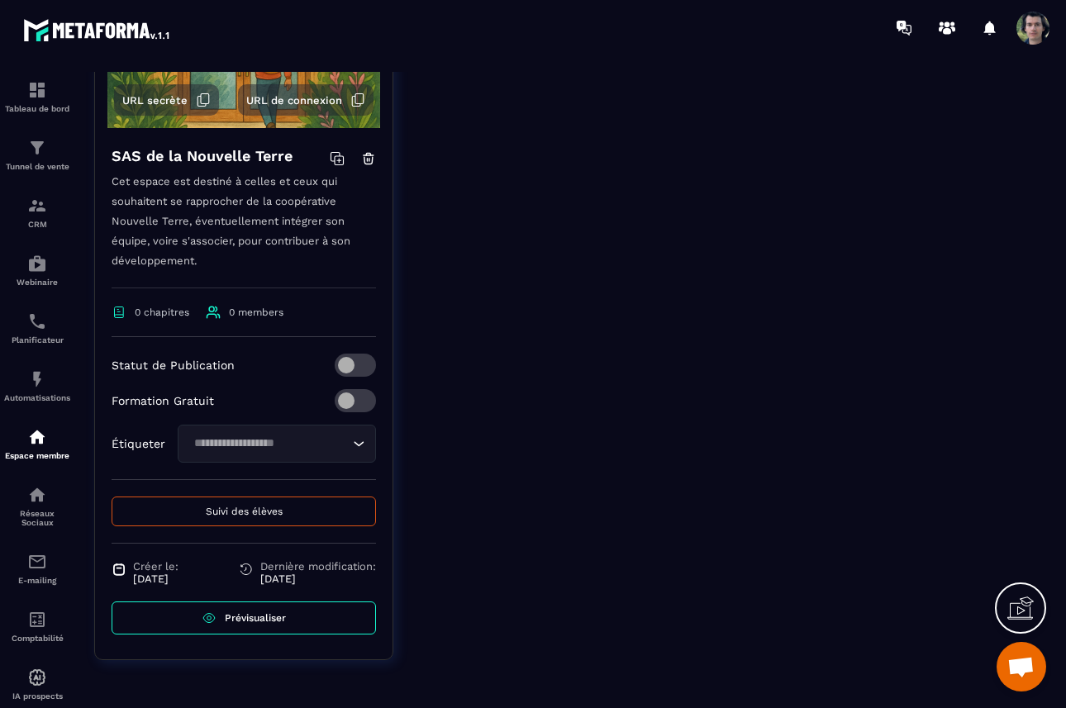
click at [314, 519] on button "Suivi des élèves" at bounding box center [244, 512] width 264 height 30
click at [305, 510] on button "Suivi des élèves" at bounding box center [244, 512] width 264 height 30
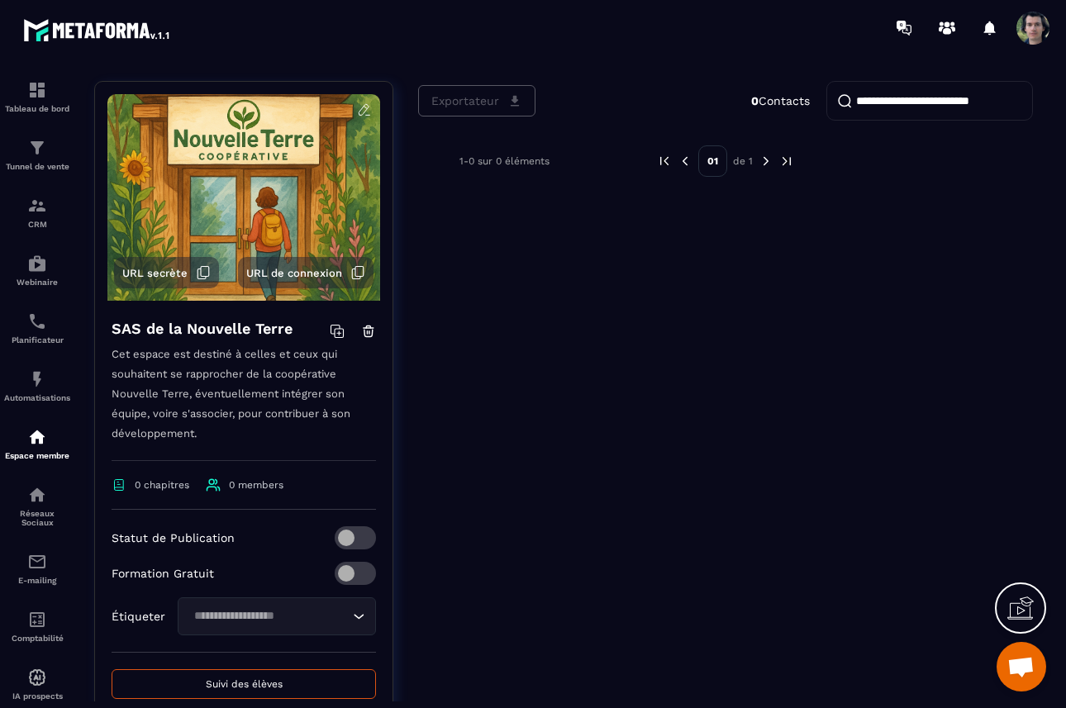
scroll to position [0, 0]
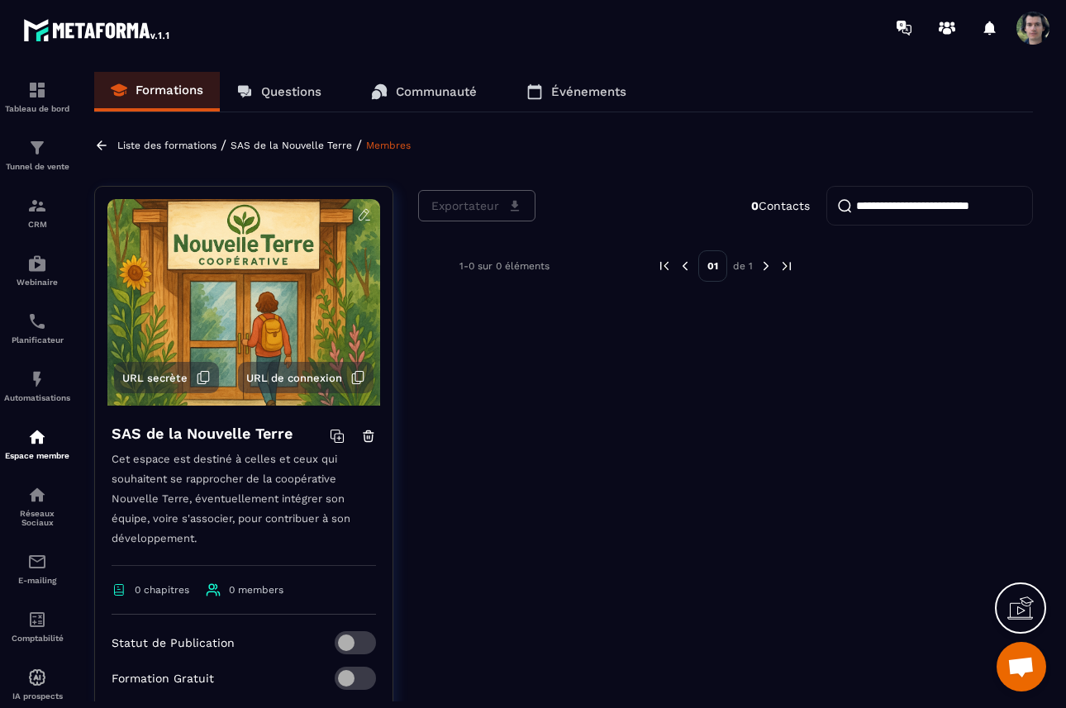
click at [360, 380] on icon at bounding box center [357, 377] width 15 height 15
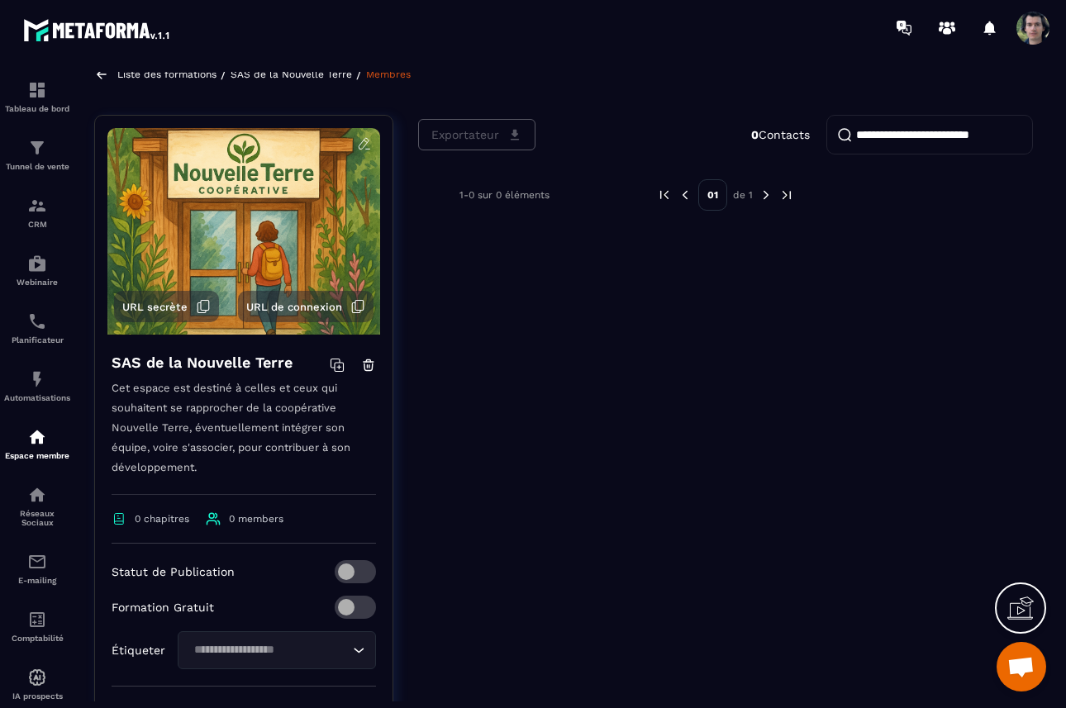
scroll to position [83, 0]
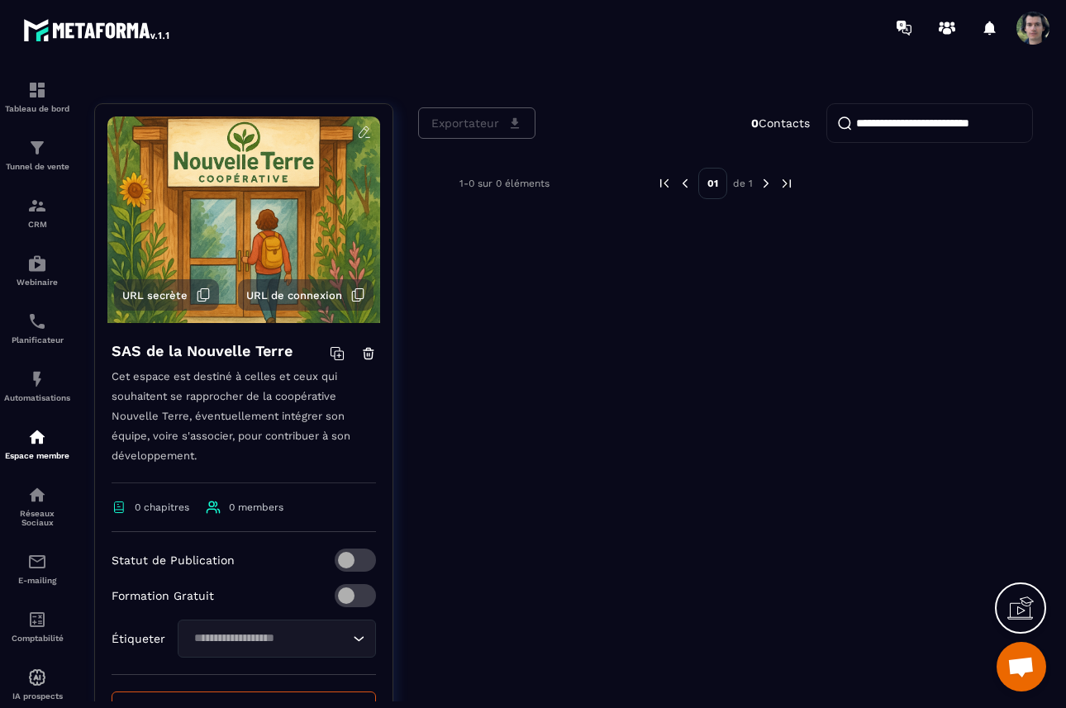
click at [351, 597] on span at bounding box center [355, 595] width 41 height 23
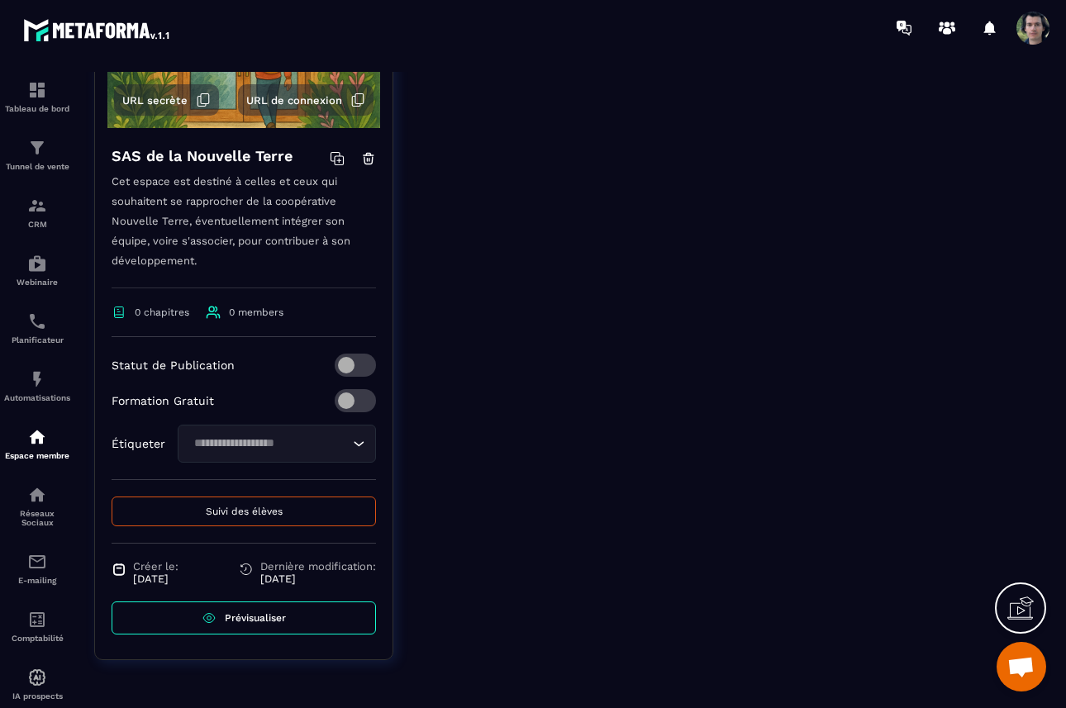
scroll to position [0, 0]
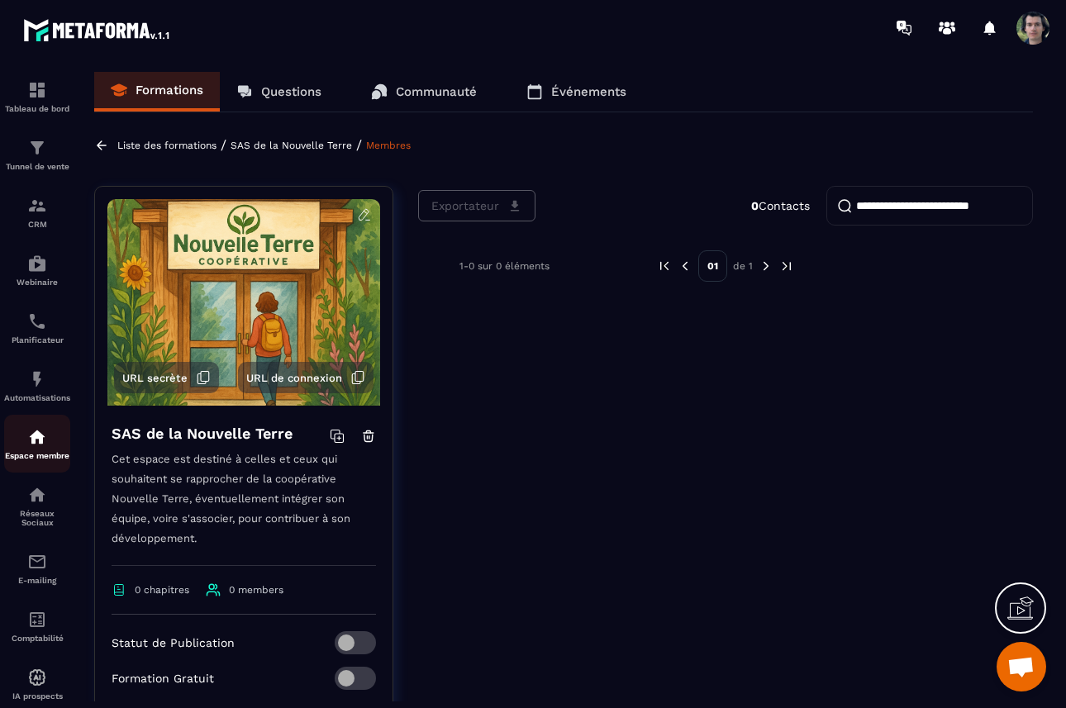
click at [37, 453] on div "Espace membre" at bounding box center [37, 443] width 66 height 33
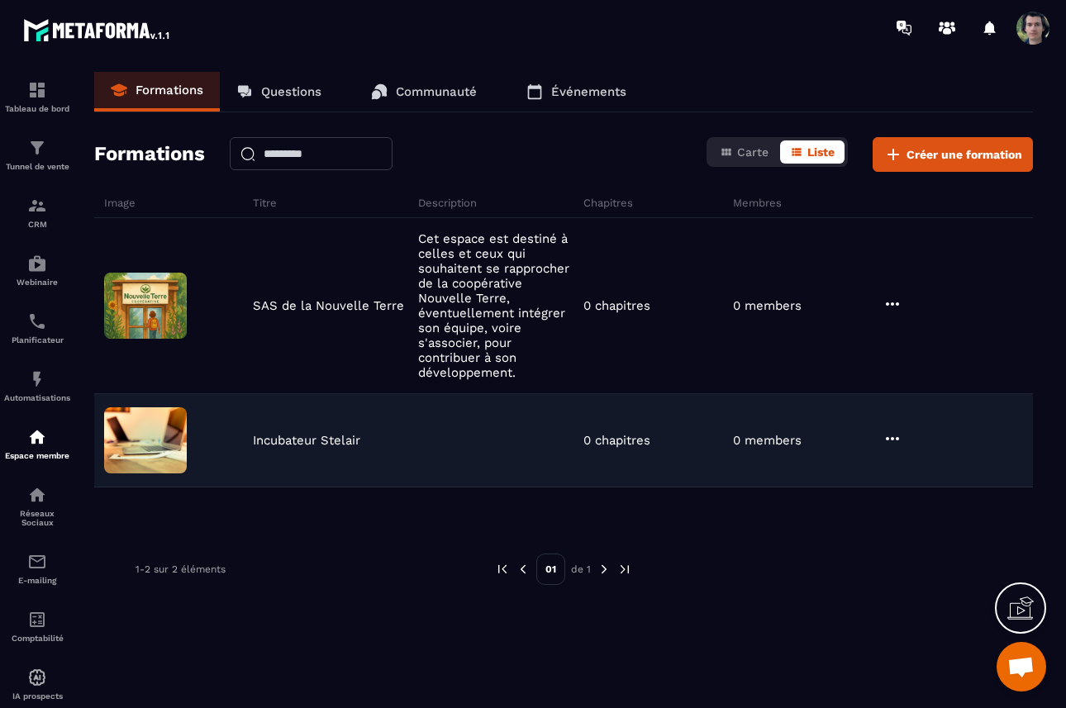
click at [813, 442] on div "0 members" at bounding box center [804, 440] width 150 height 15
click at [274, 435] on p "Incubateur Stelair" at bounding box center [306, 440] width 107 height 15
click at [175, 435] on img at bounding box center [145, 440] width 83 height 66
click at [901, 441] on icon at bounding box center [893, 439] width 20 height 20
click at [943, 524] on button "Supprimer" at bounding box center [936, 532] width 103 height 30
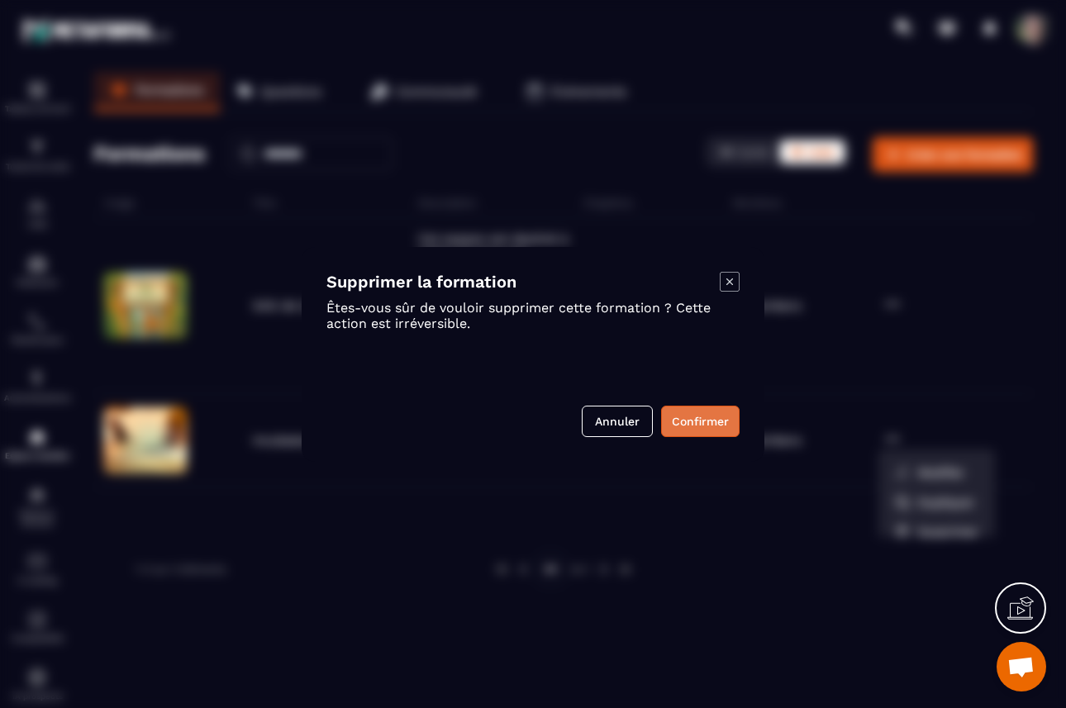
click at [696, 422] on button "Confirmer" at bounding box center [700, 421] width 79 height 31
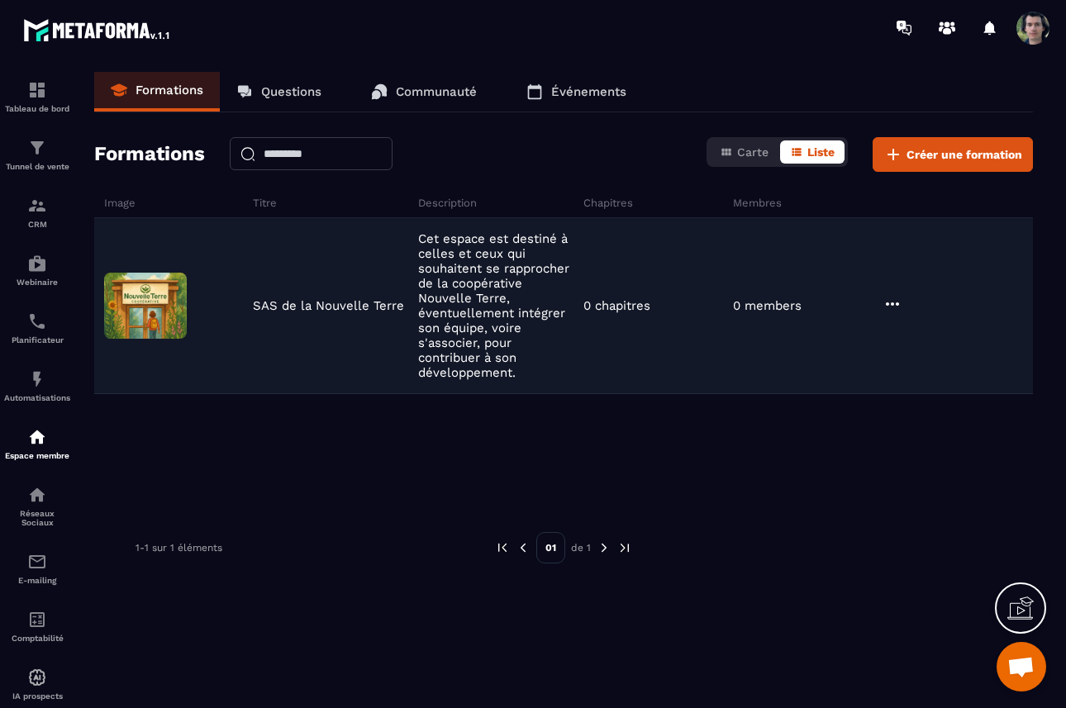
click at [897, 304] on icon at bounding box center [893, 304] width 20 height 20
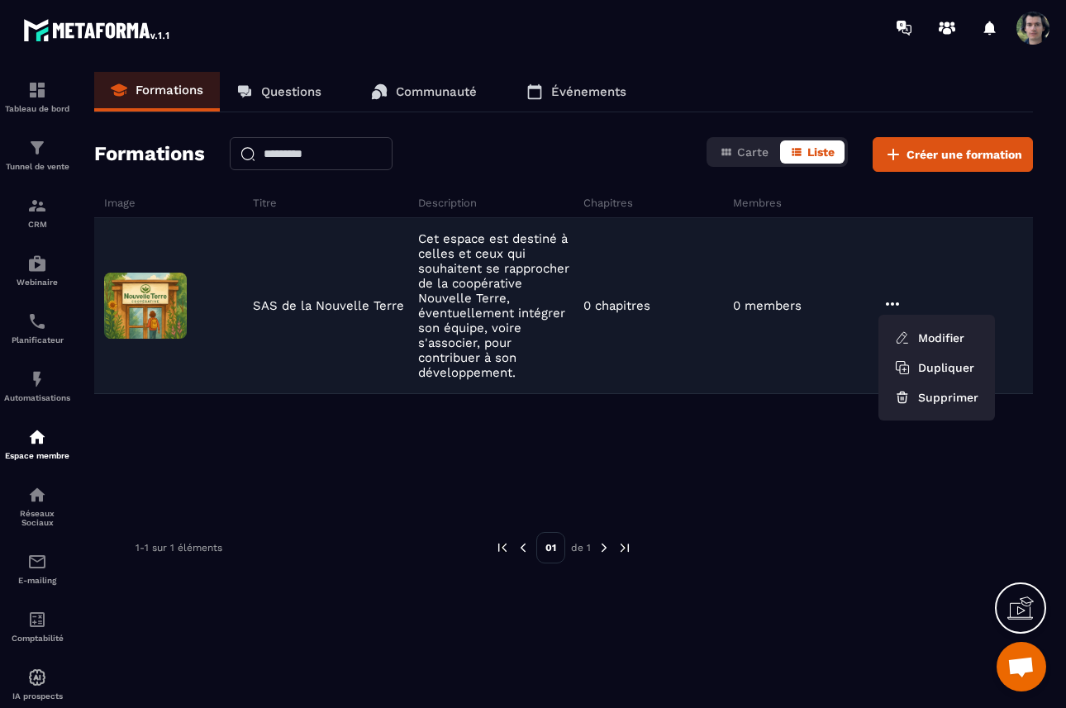
click at [297, 274] on div "SAS de la Nouvelle Terre Cet espace est destiné à celles et ceux qui souhaitent…" at bounding box center [563, 306] width 939 height 176
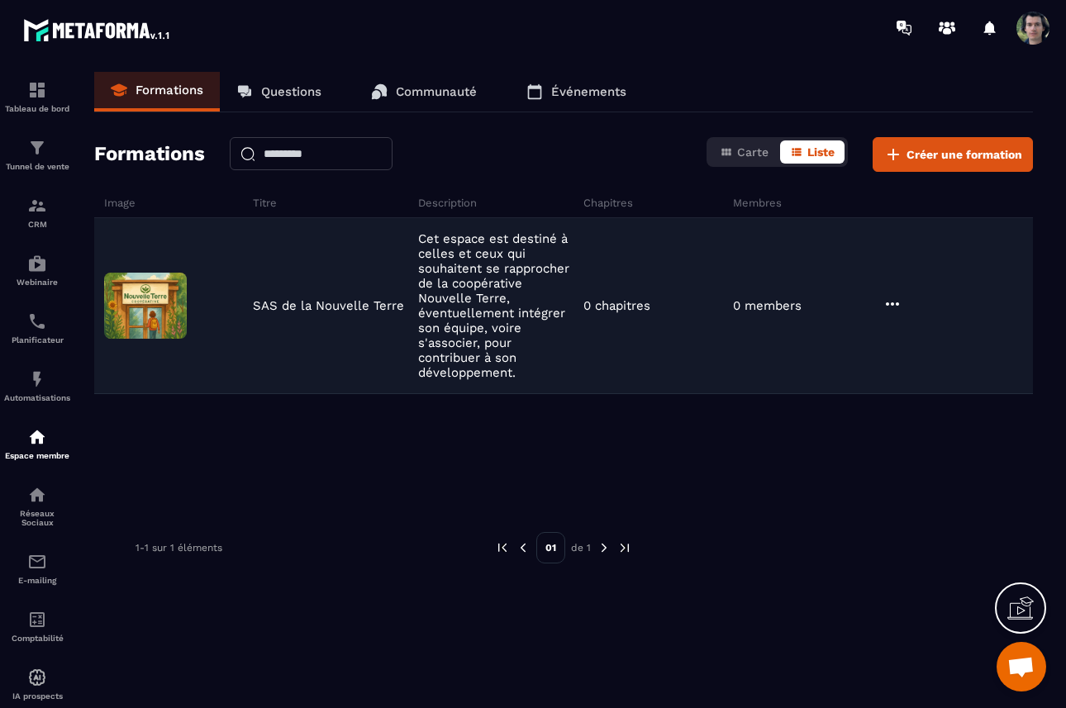
click at [488, 304] on p "Cet espace est destiné à celles et ceux qui souhaitent se rapprocher de la coop…" at bounding box center [496, 305] width 157 height 149
click at [169, 298] on img at bounding box center [145, 306] width 83 height 66
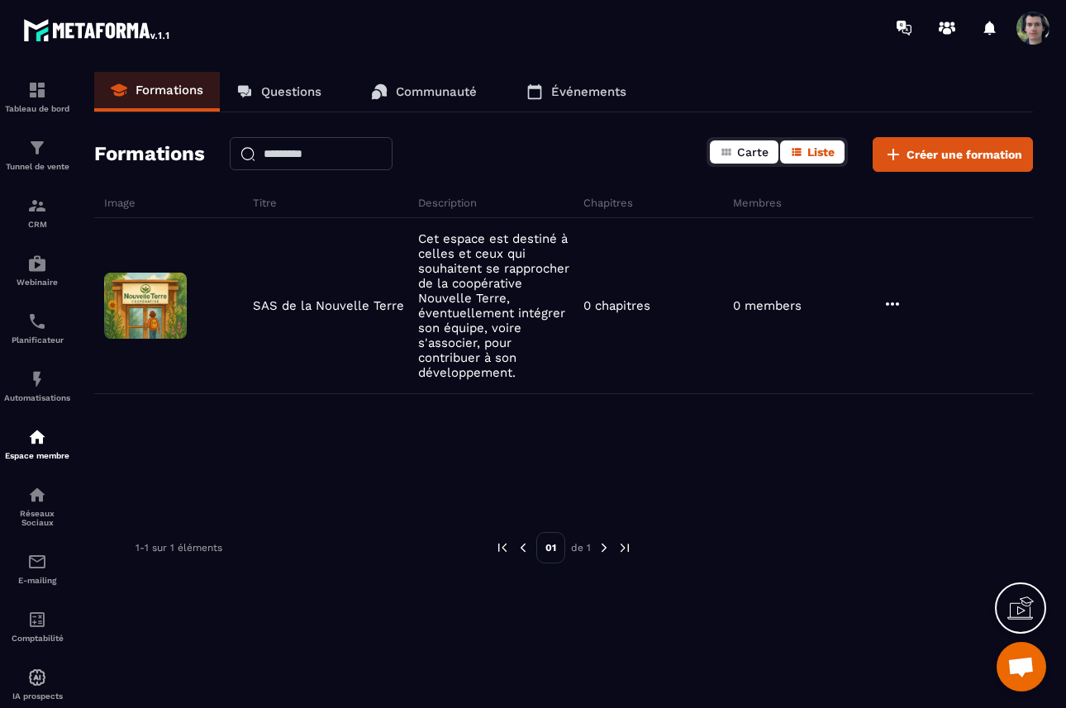
click at [741, 153] on span "Carte" at bounding box center [752, 151] width 31 height 13
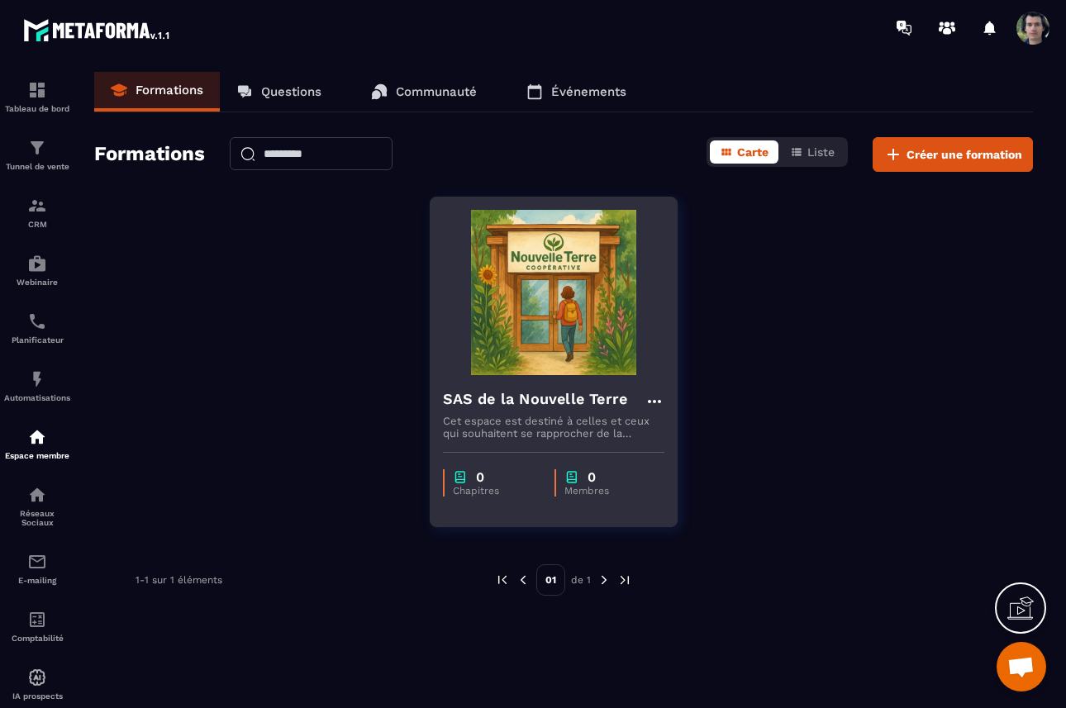
click at [562, 320] on img at bounding box center [554, 292] width 222 height 165
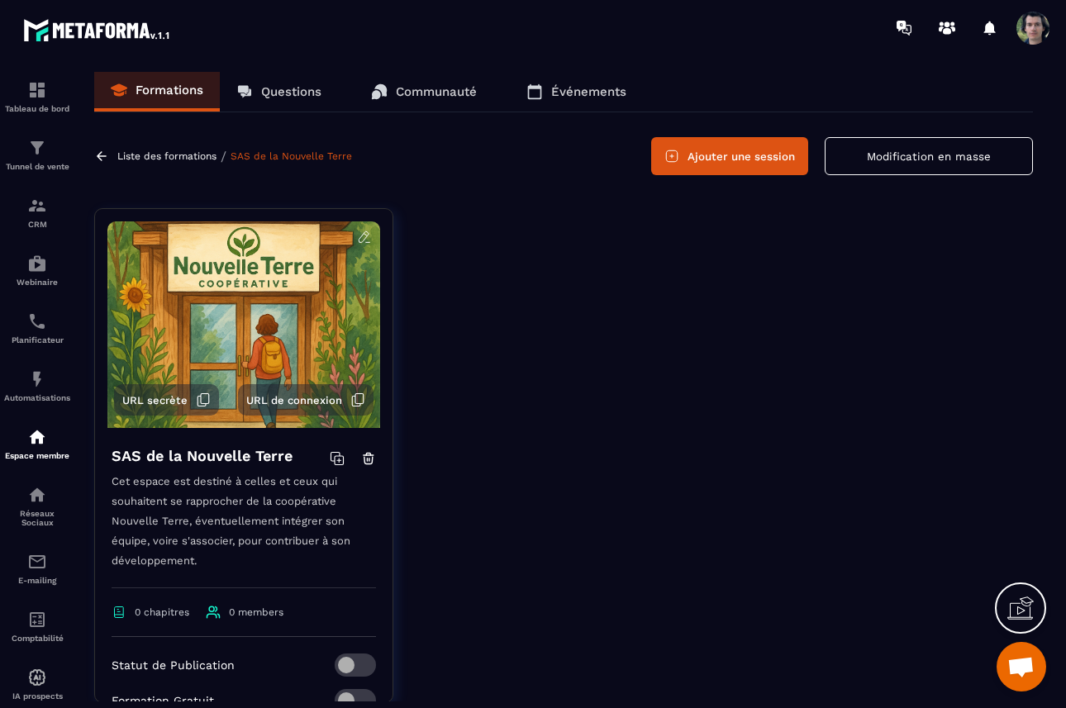
click at [900, 164] on button "Modification en masse" at bounding box center [929, 156] width 208 height 38
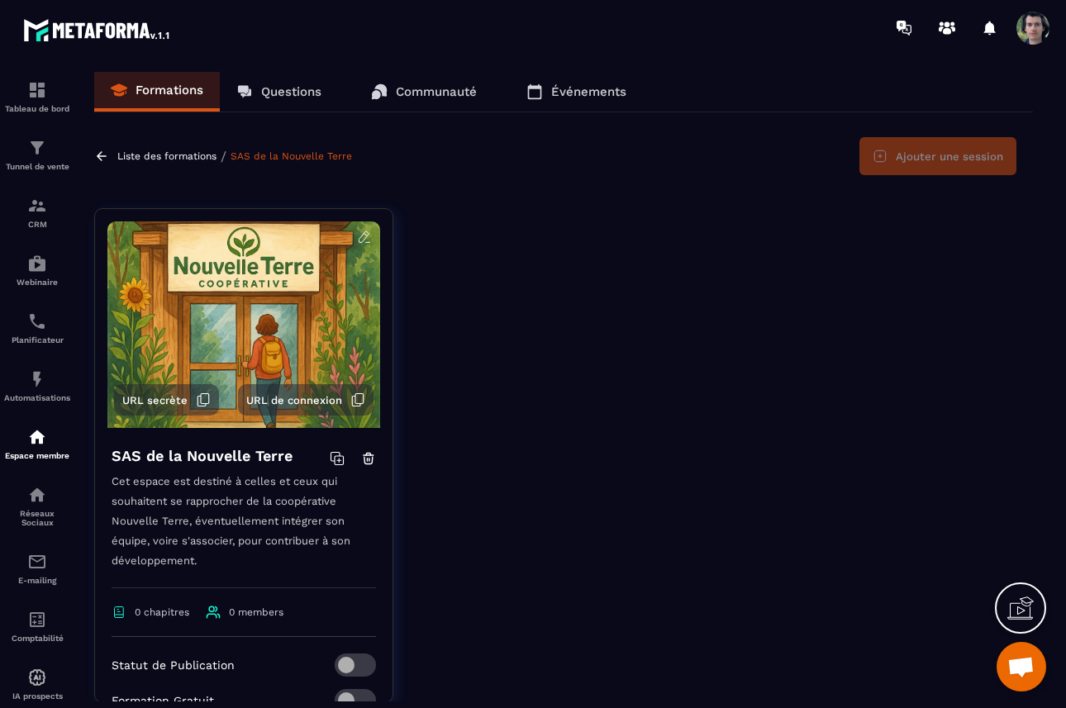
click at [697, 245] on div at bounding box center [725, 468] width 615 height 520
click at [505, 457] on div at bounding box center [725, 468] width 615 height 520
click at [365, 245] on div at bounding box center [364, 239] width 15 height 18
click at [728, 213] on div at bounding box center [725, 468] width 615 height 520
